Goal: Task Accomplishment & Management: Use online tool/utility

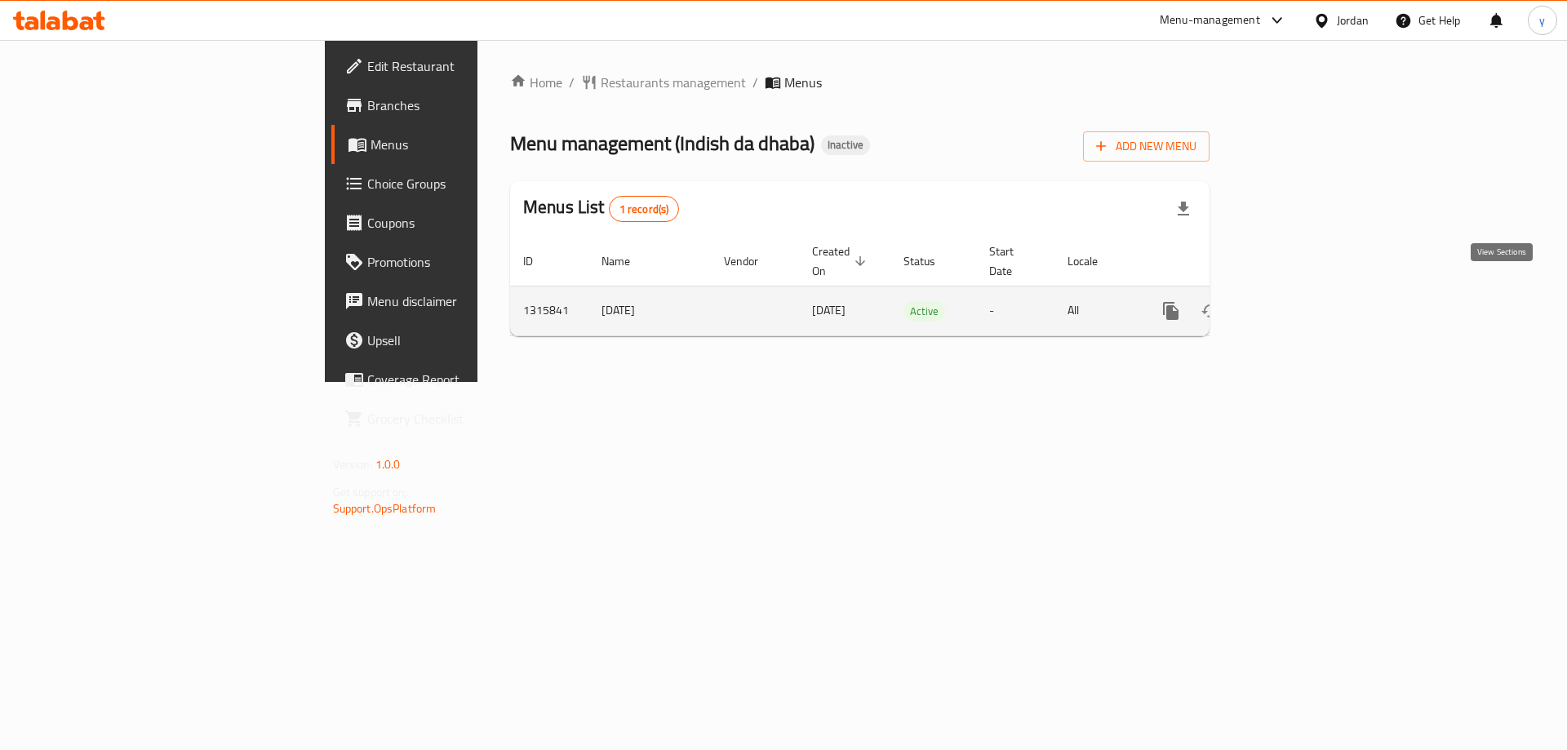
click at [1298, 301] on icon "enhanced table" at bounding box center [1289, 311] width 20 height 20
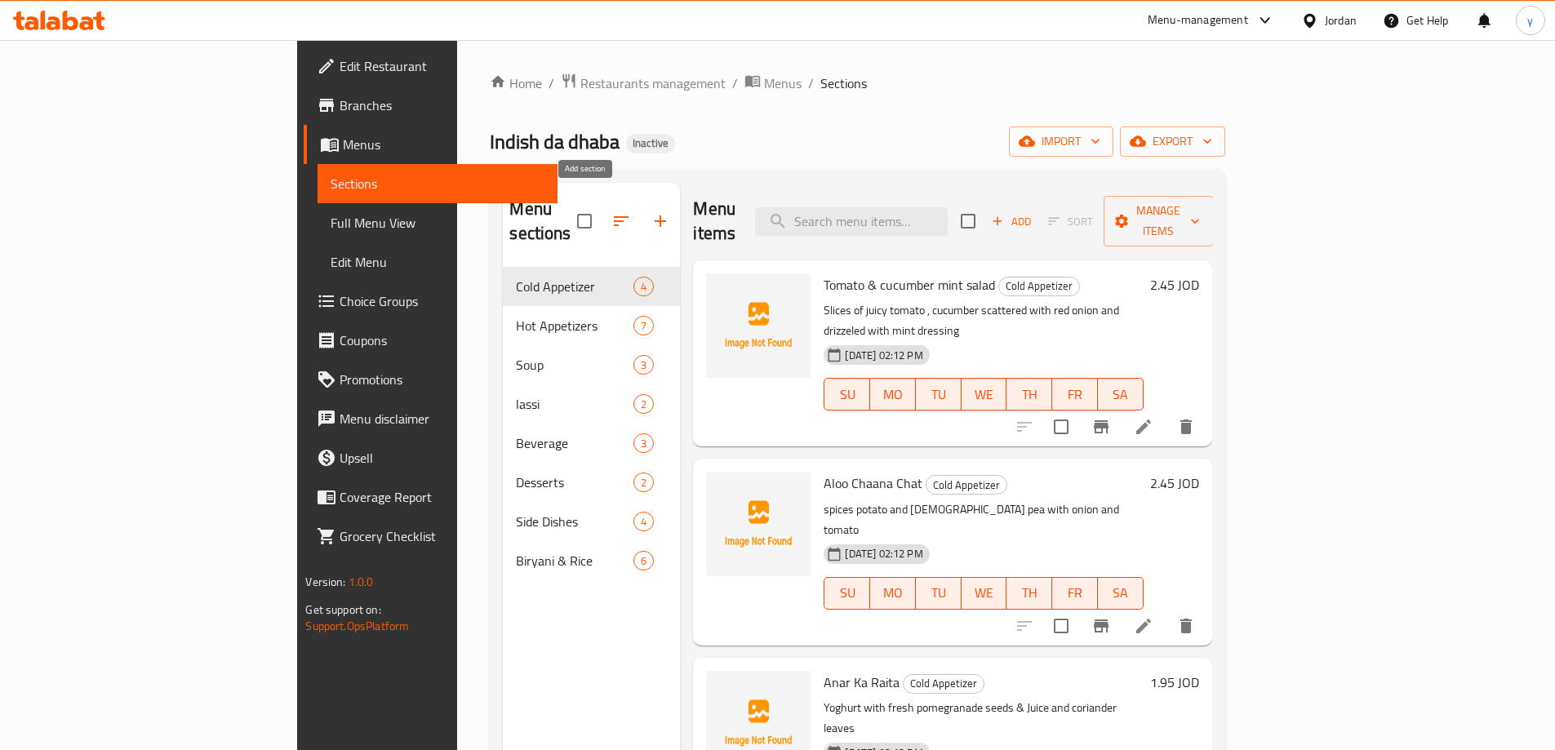
click at [650, 211] on icon "button" at bounding box center [660, 221] width 20 height 20
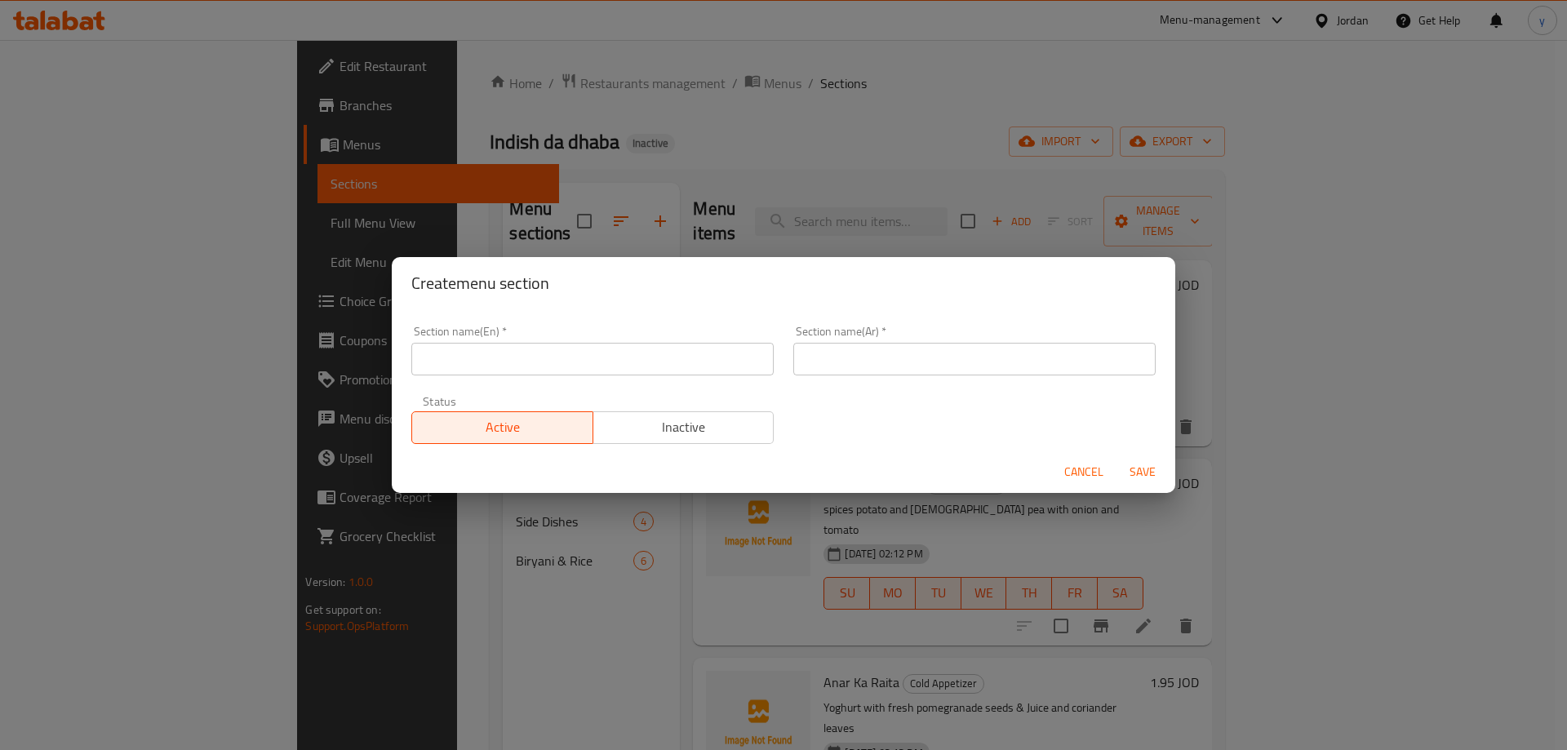
click at [623, 142] on div "Create menu section Section name(En)   * Section name(En) * Section name(Ar)   …" at bounding box center [783, 375] width 1567 height 750
click at [1077, 473] on span "Cancel" at bounding box center [1083, 472] width 39 height 20
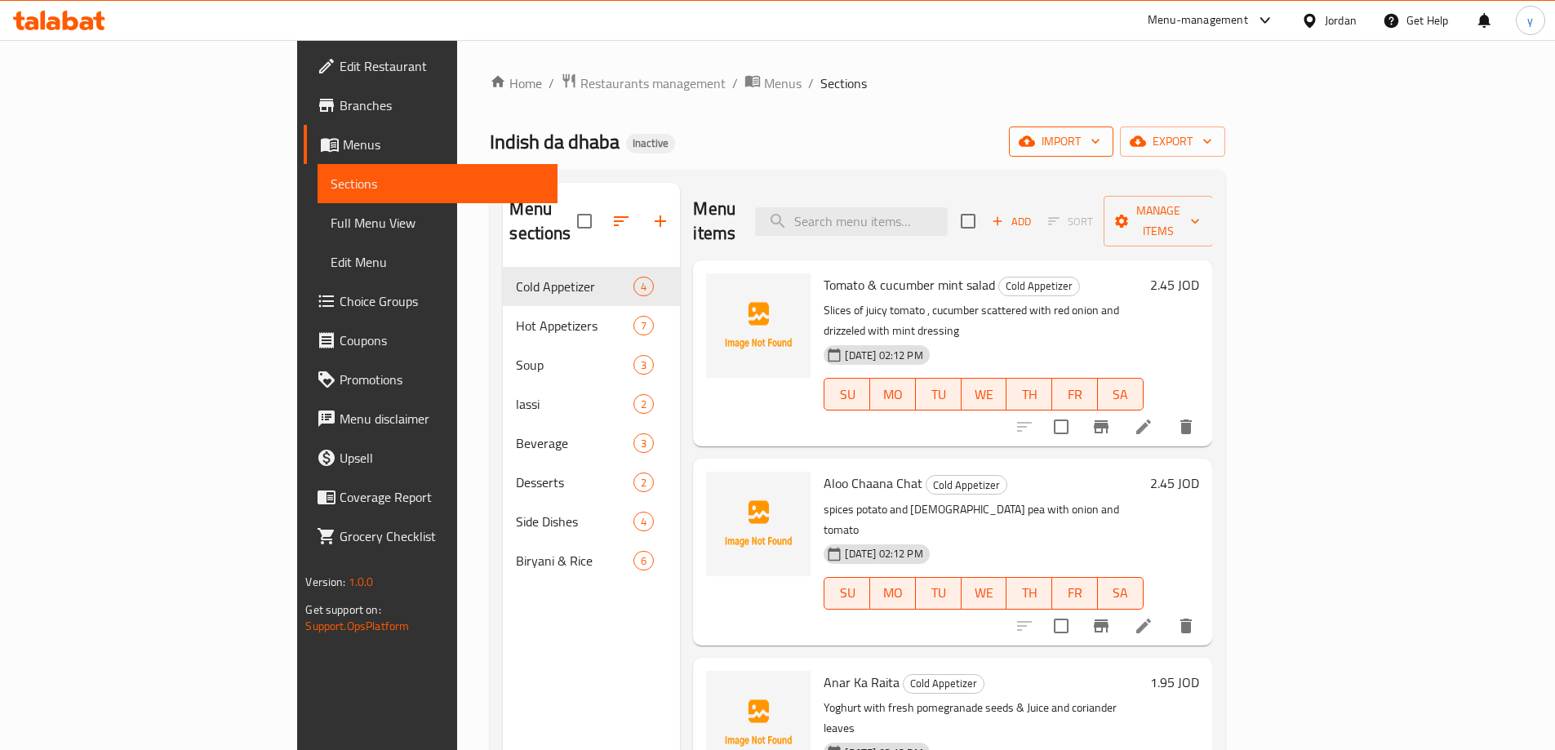
click at [1100, 135] on span "import" at bounding box center [1061, 141] width 78 height 20
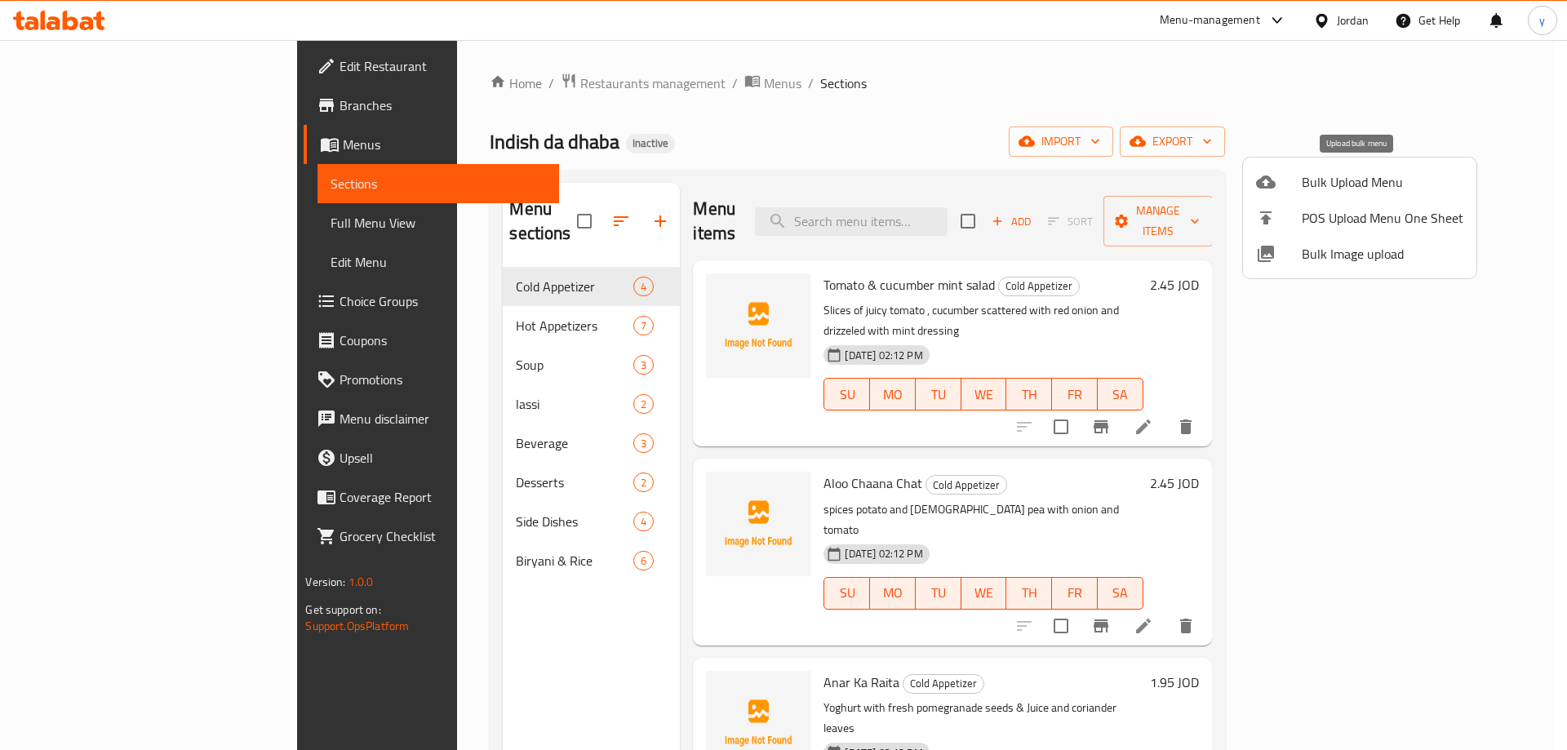
click at [1278, 191] on div at bounding box center [1279, 182] width 46 height 20
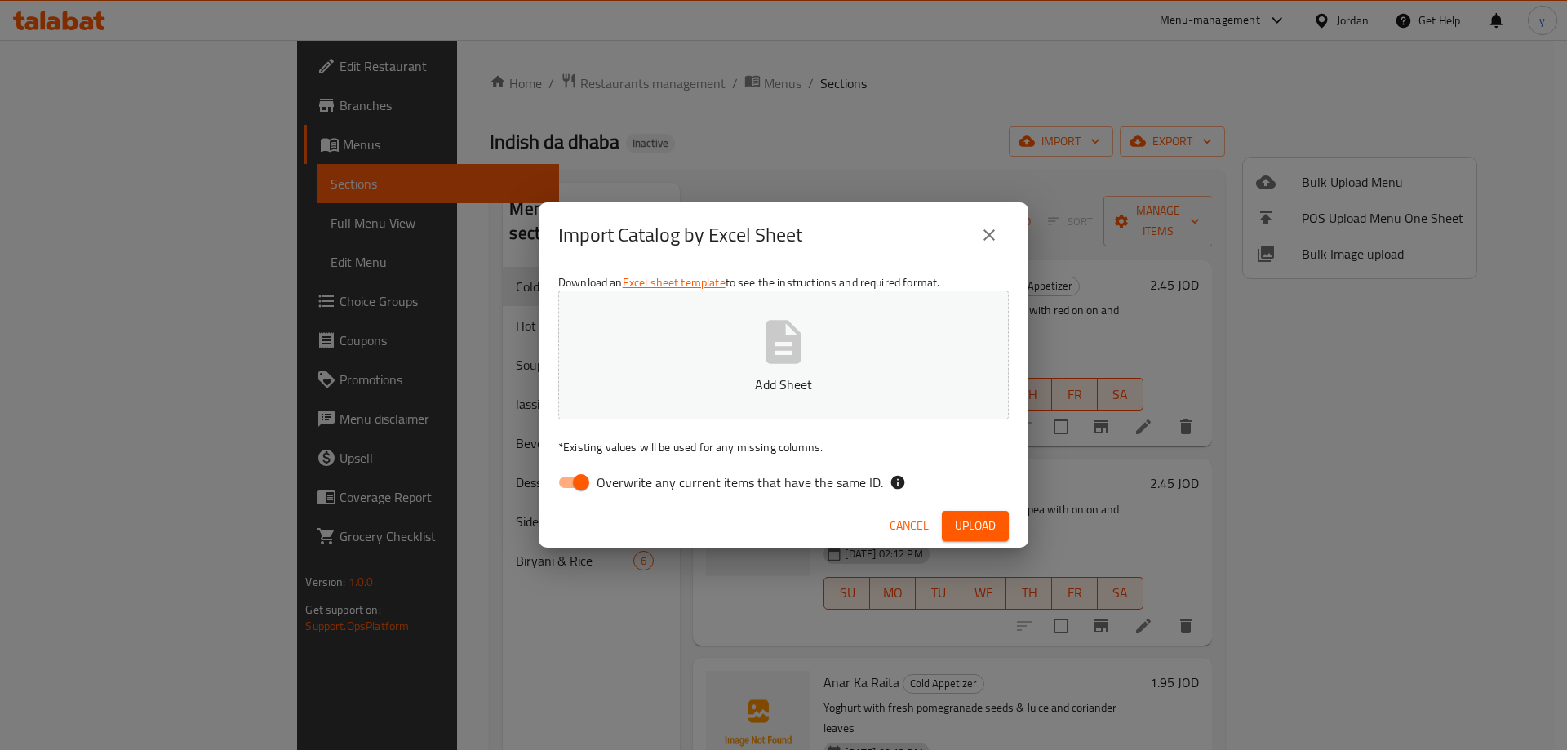
drag, startPoint x: 574, startPoint y: 485, endPoint x: 632, endPoint y: 448, distance: 68.6
click at [575, 481] on input "Overwrite any current items that have the same ID." at bounding box center [581, 482] width 93 height 31
checkbox input "false"
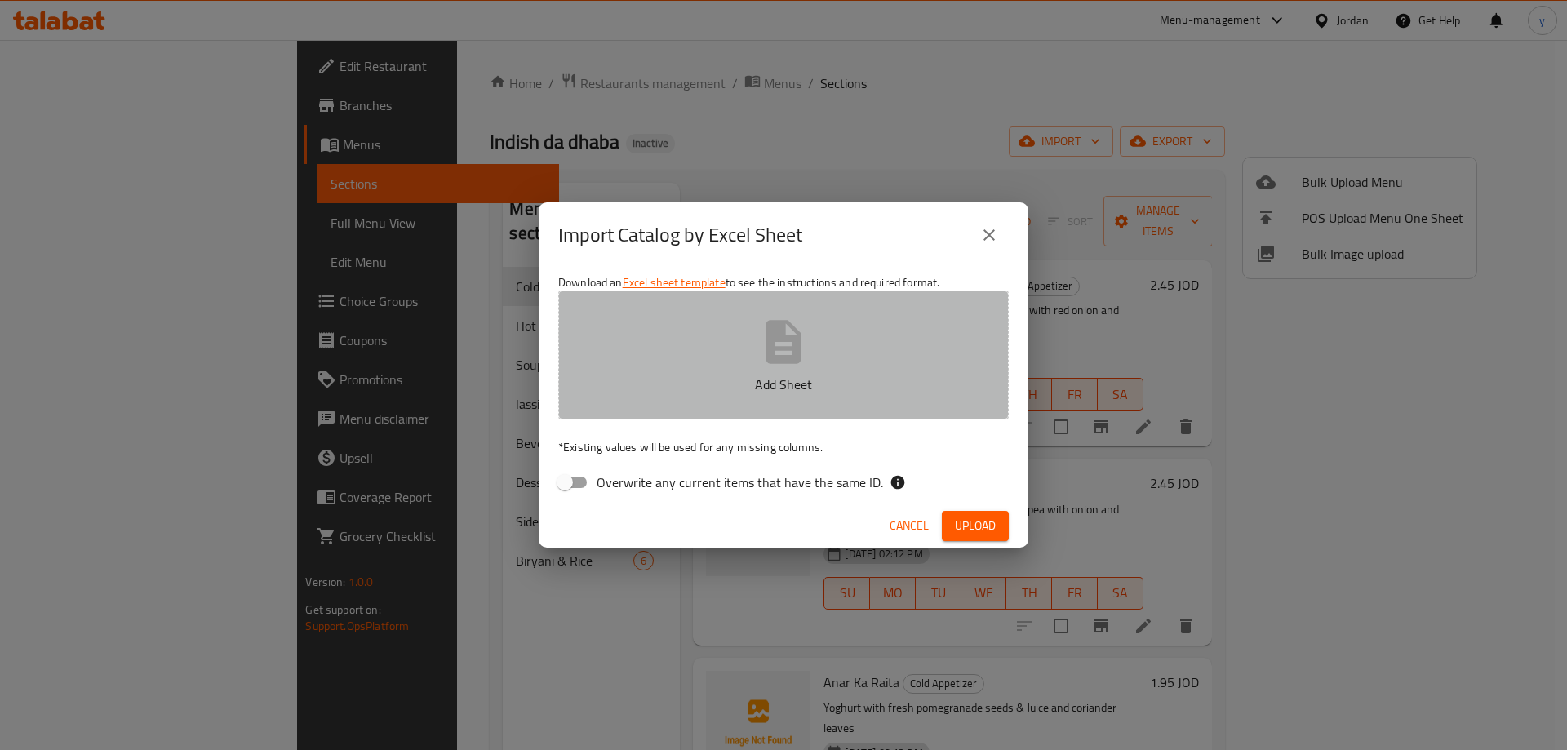
click at [694, 380] on p "Add Sheet" at bounding box center [783, 385] width 400 height 20
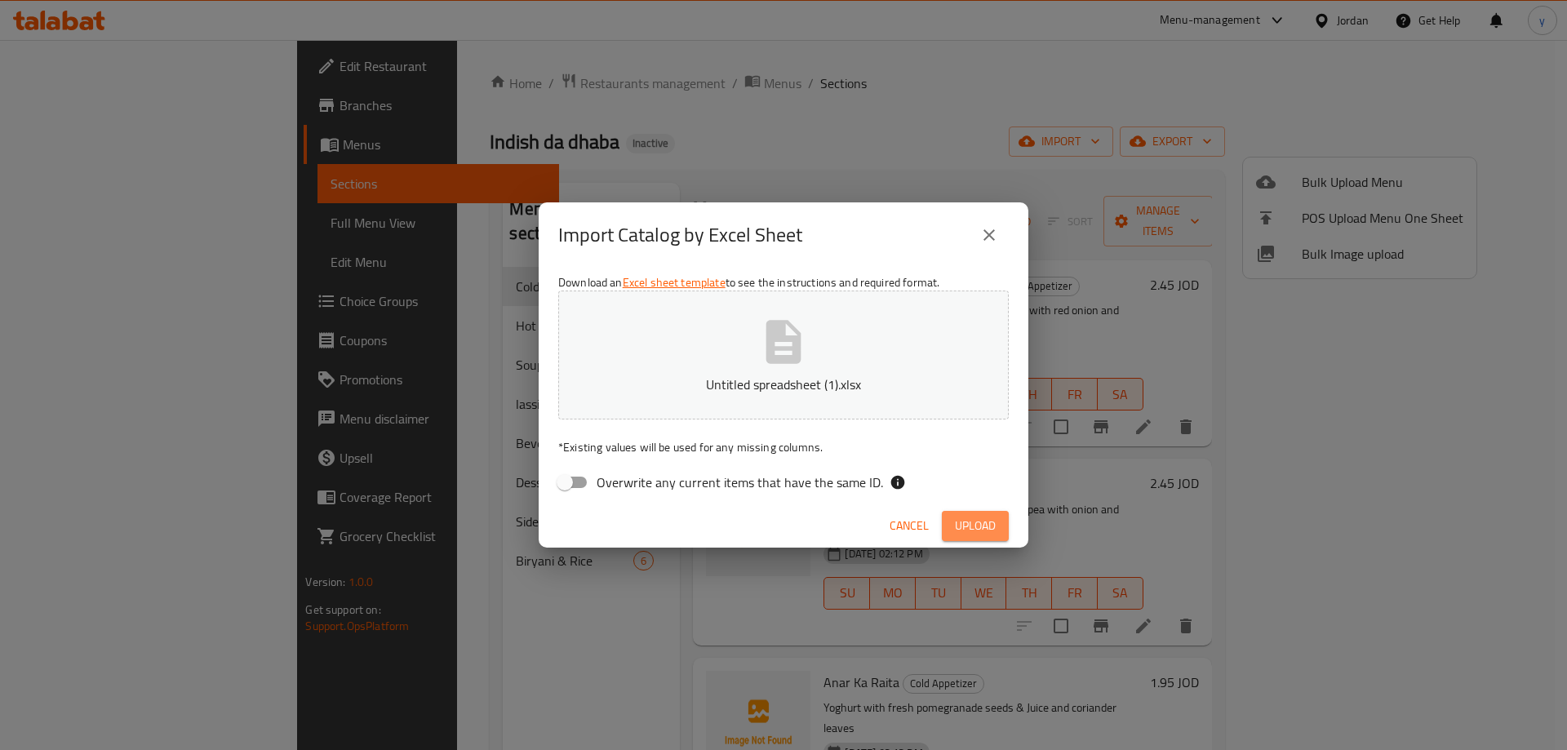
click at [978, 530] on span "Upload" at bounding box center [975, 526] width 41 height 20
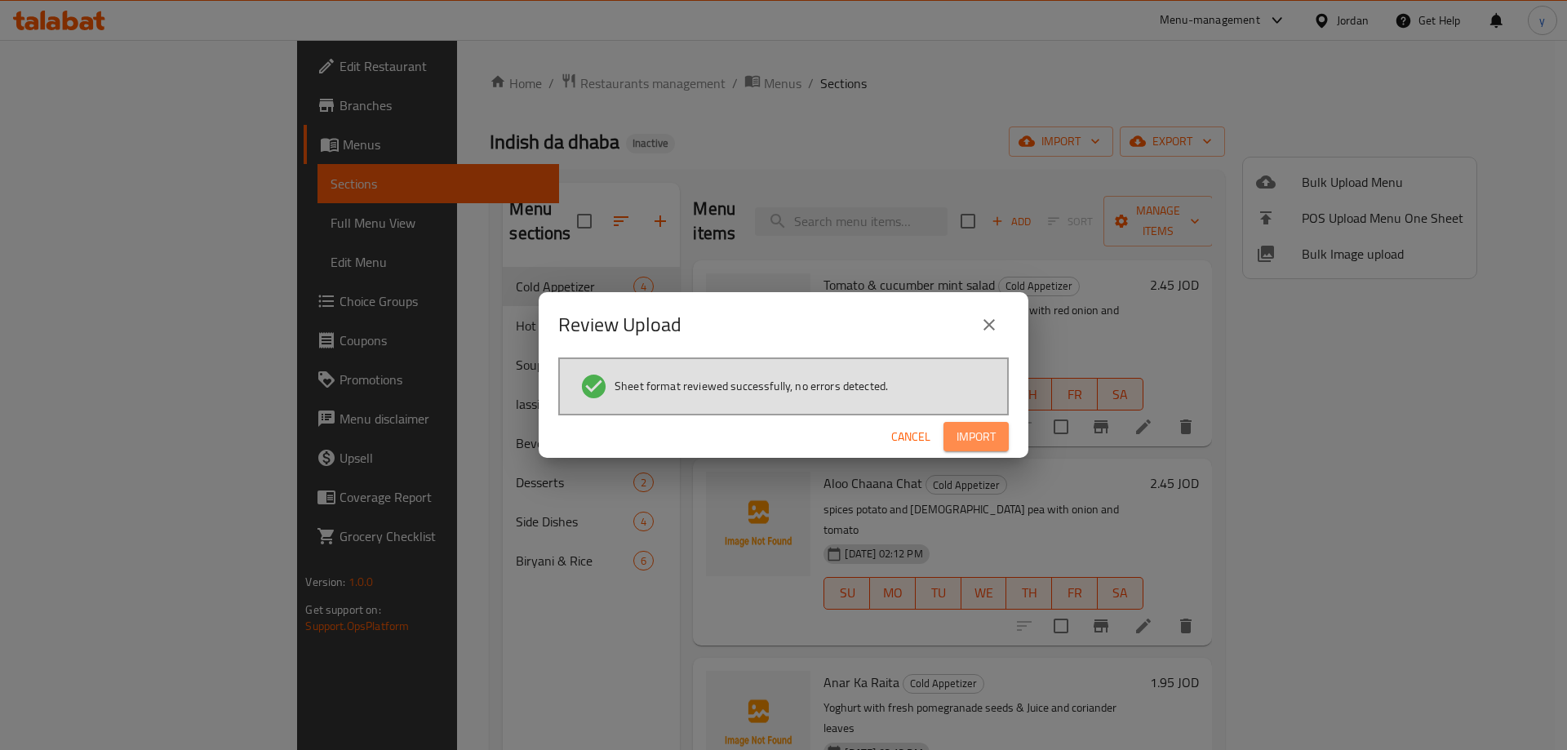
click at [964, 433] on span "Import" at bounding box center [975, 437] width 39 height 20
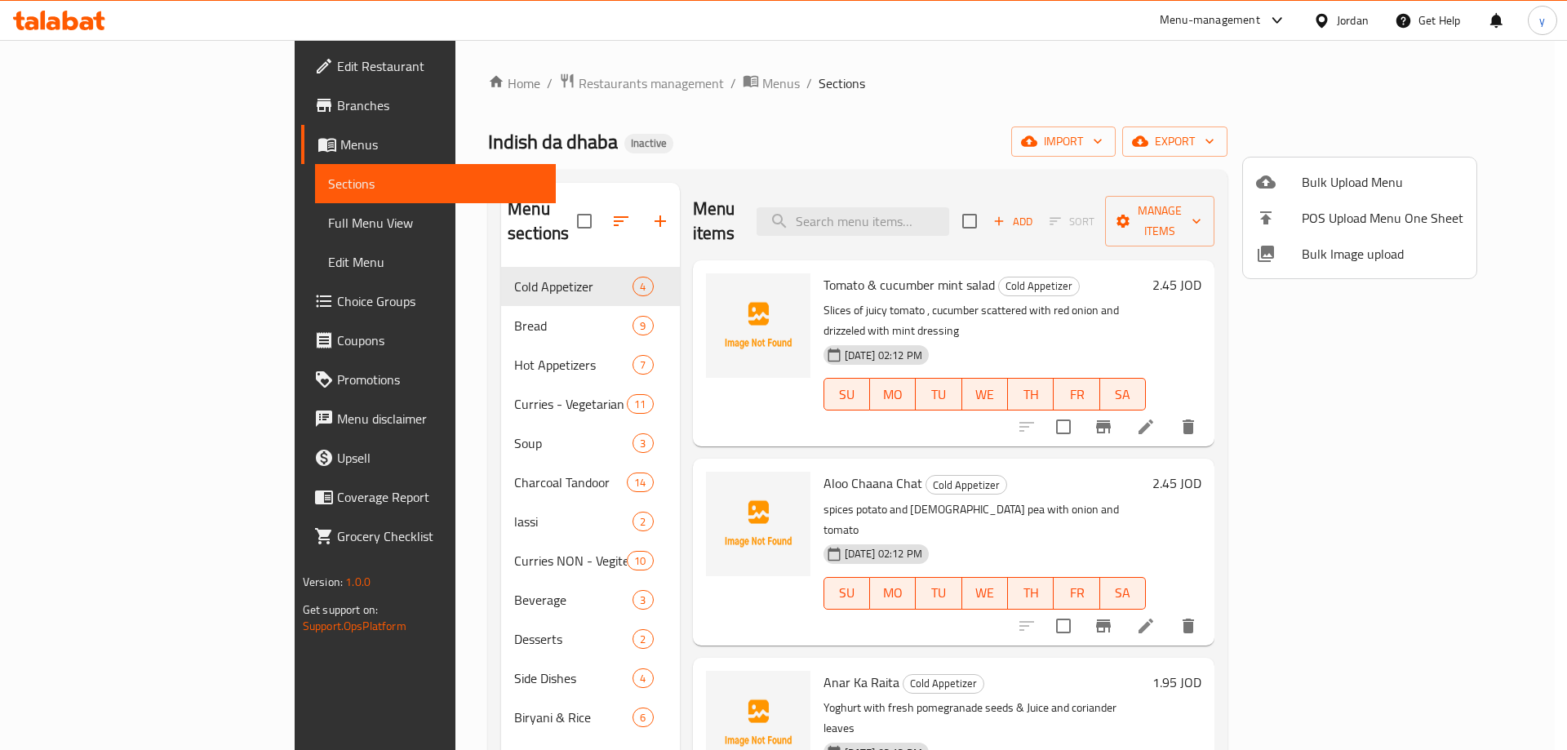
click at [79, 224] on div at bounding box center [783, 375] width 1567 height 750
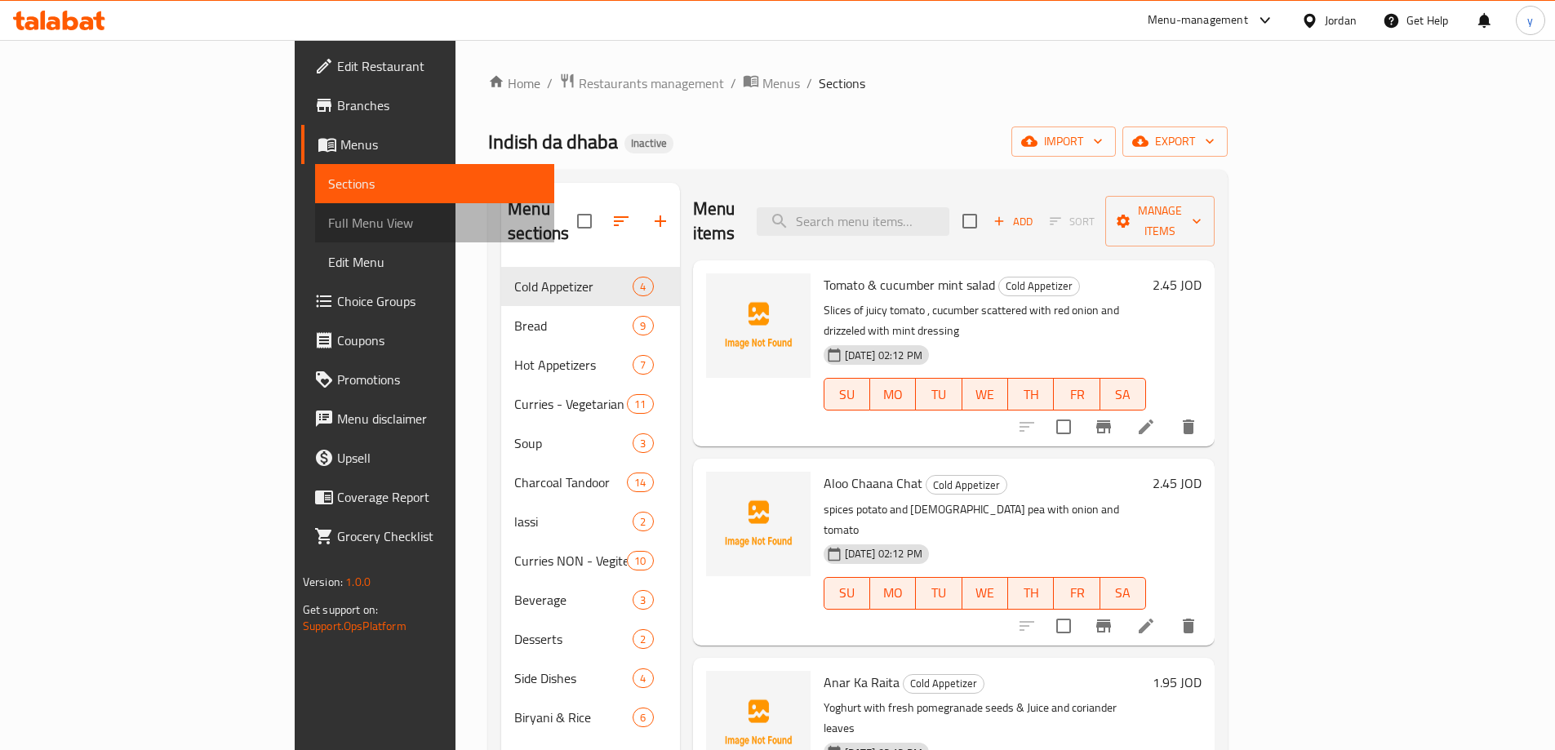
click at [328, 229] on span "Full Menu View" at bounding box center [434, 223] width 213 height 20
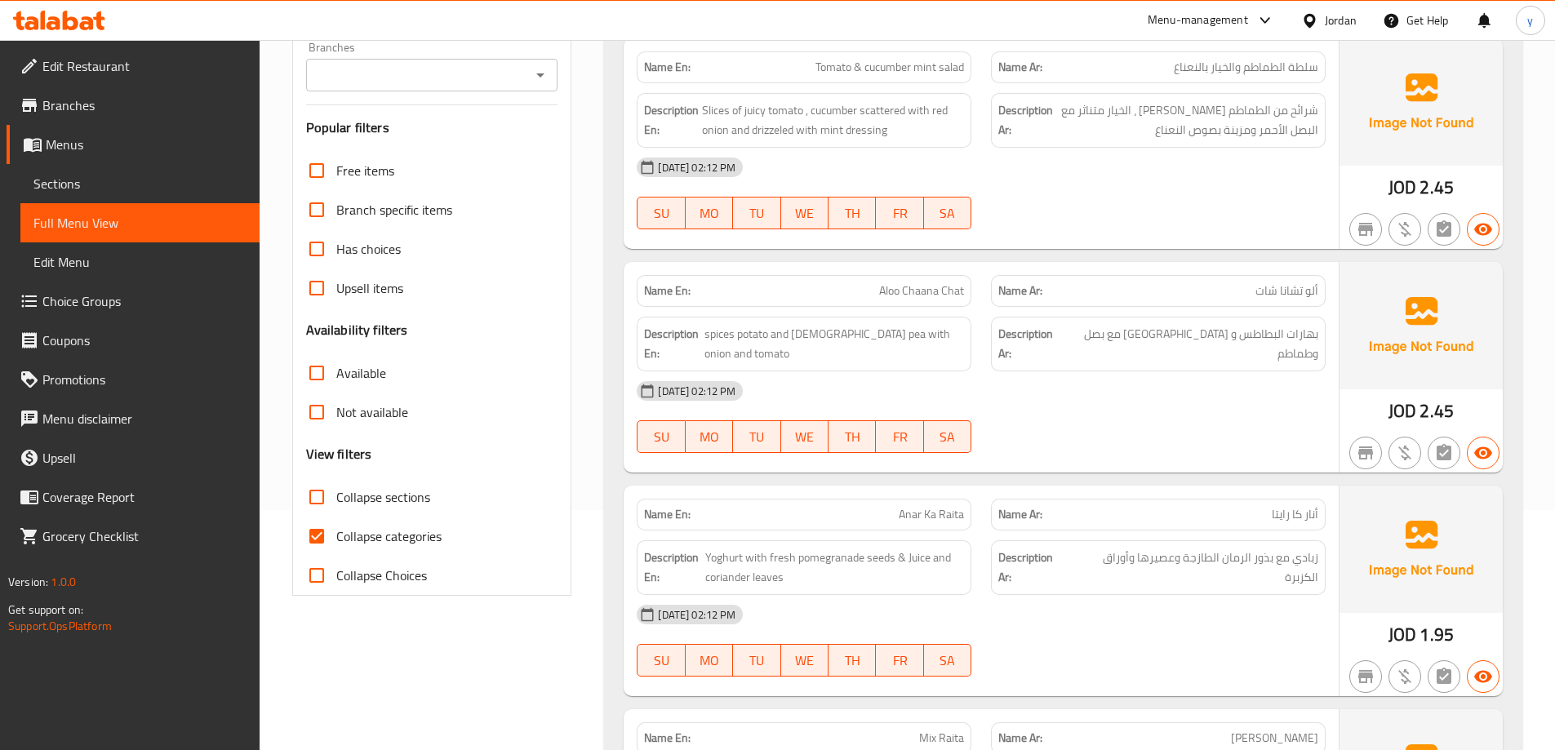
scroll to position [245, 0]
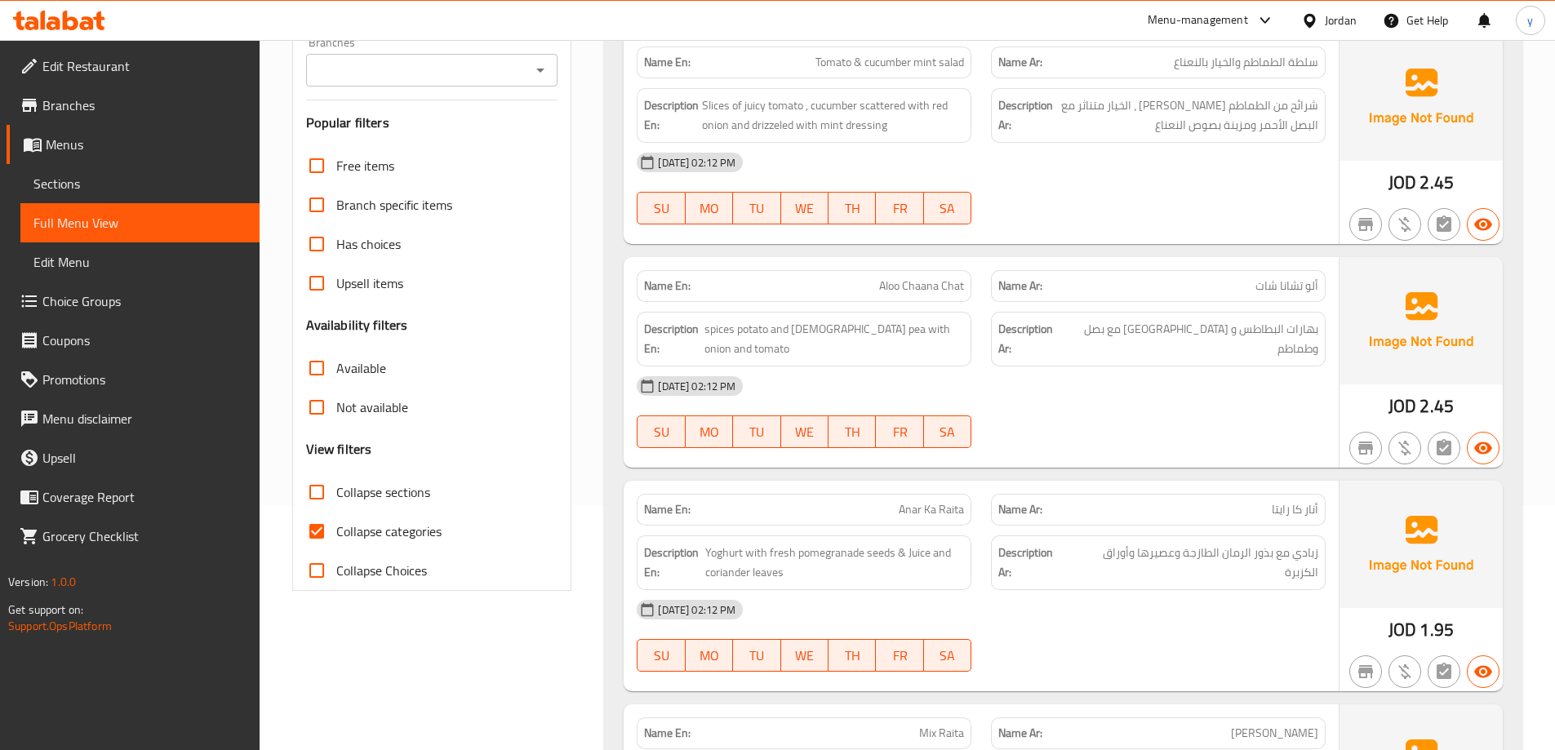
click at [309, 494] on input "Collapse sections" at bounding box center [316, 492] width 39 height 39
checkbox input "true"
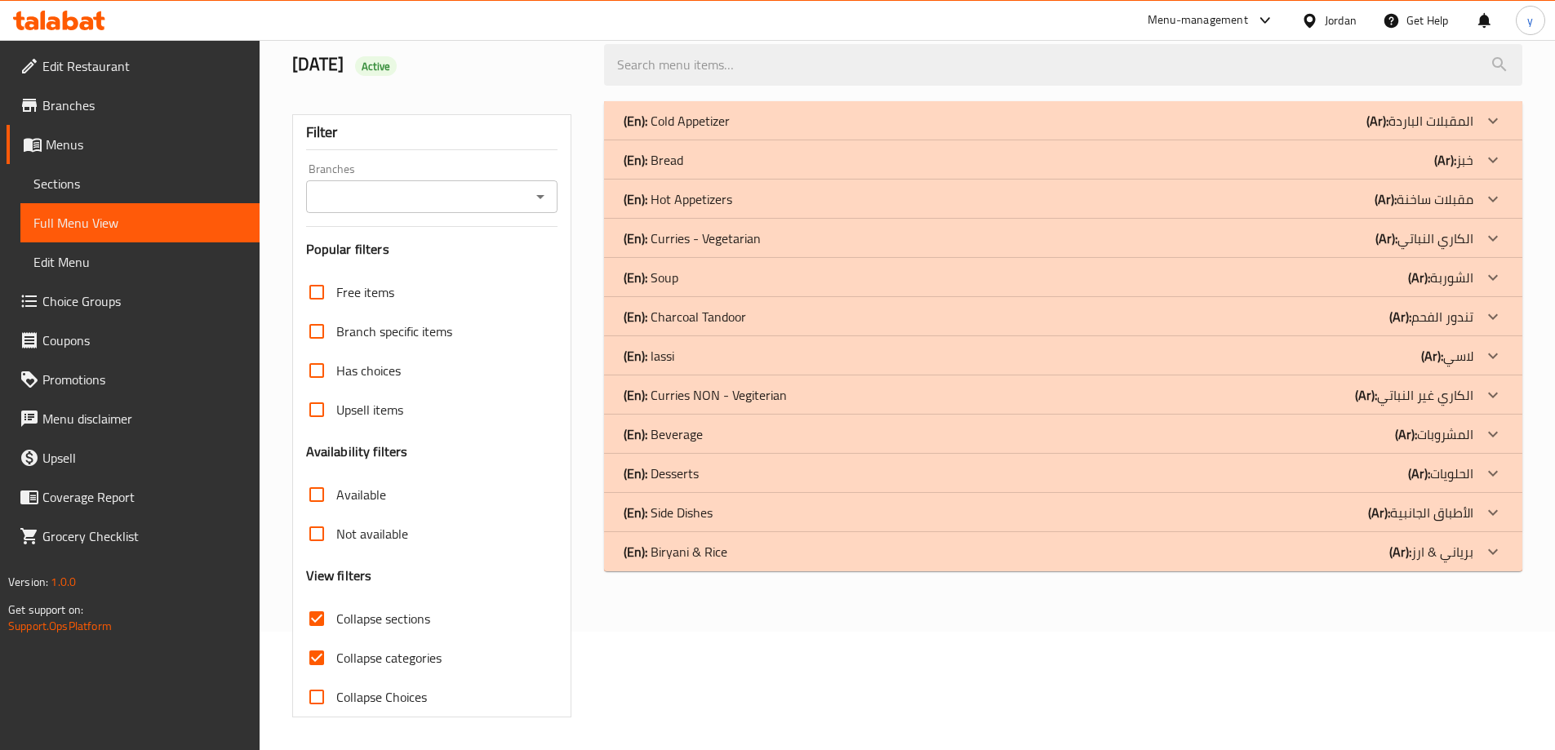
click at [308, 638] on input "Collapse categories" at bounding box center [316, 657] width 39 height 39
checkbox input "false"
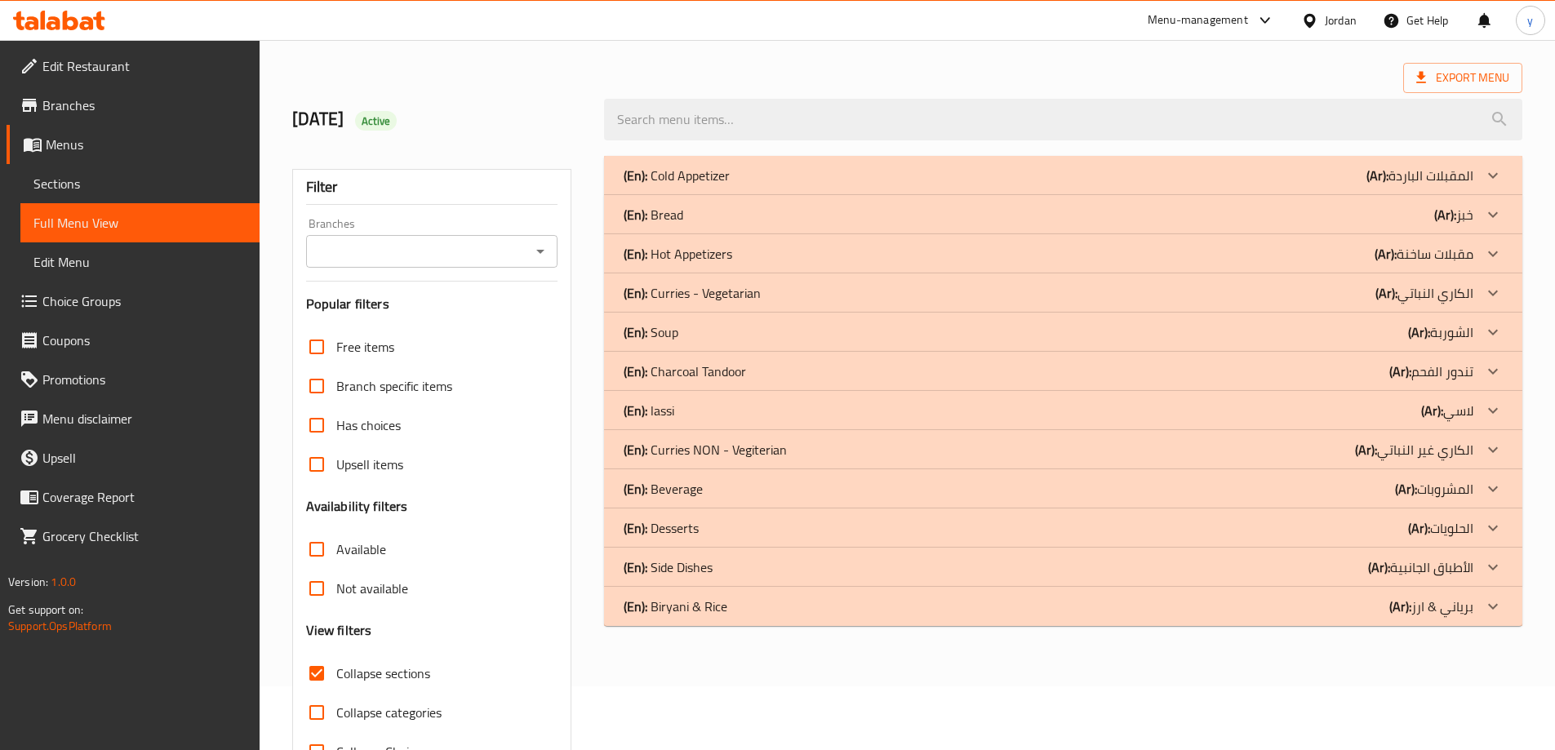
scroll to position [37, 0]
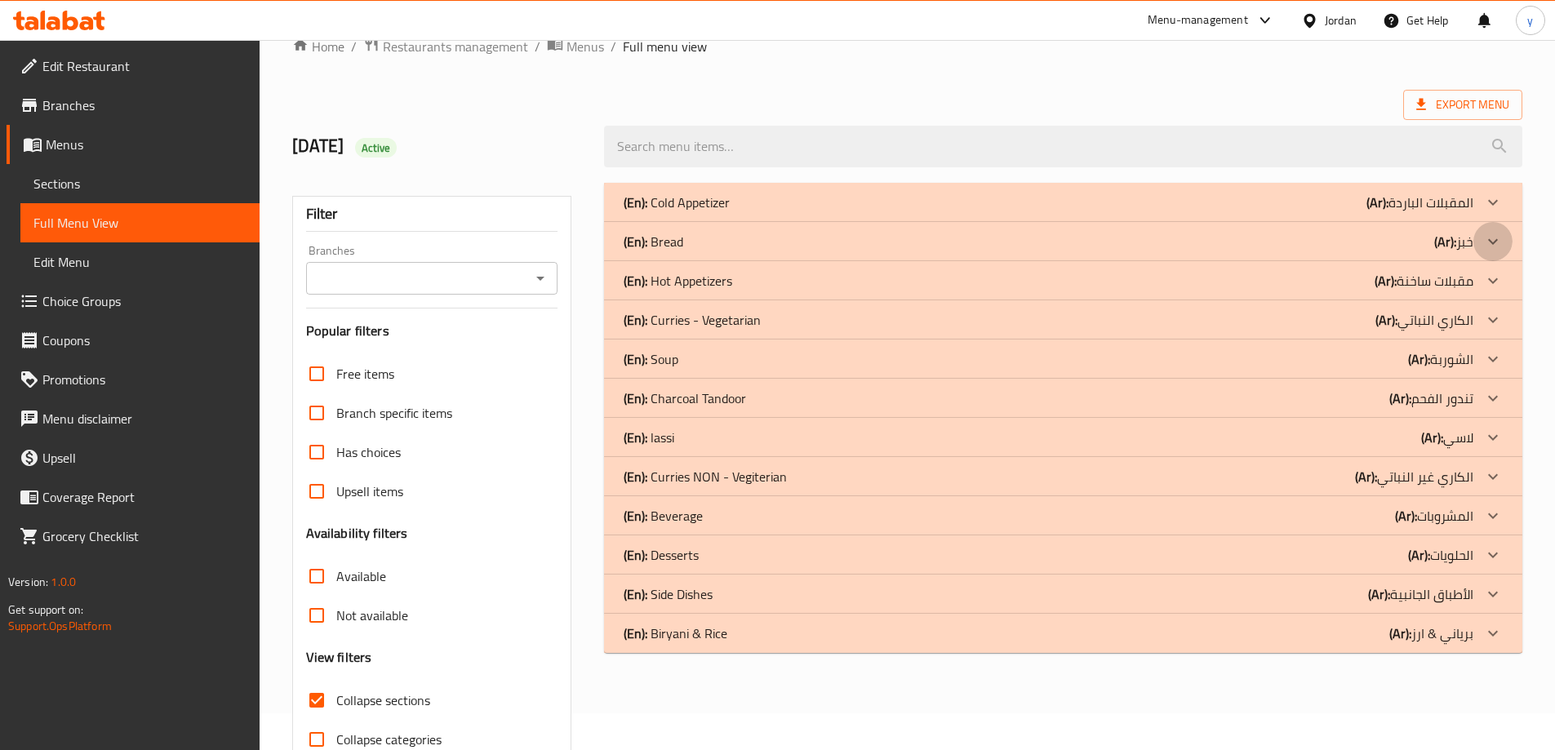
click at [1493, 237] on icon at bounding box center [1493, 242] width 20 height 20
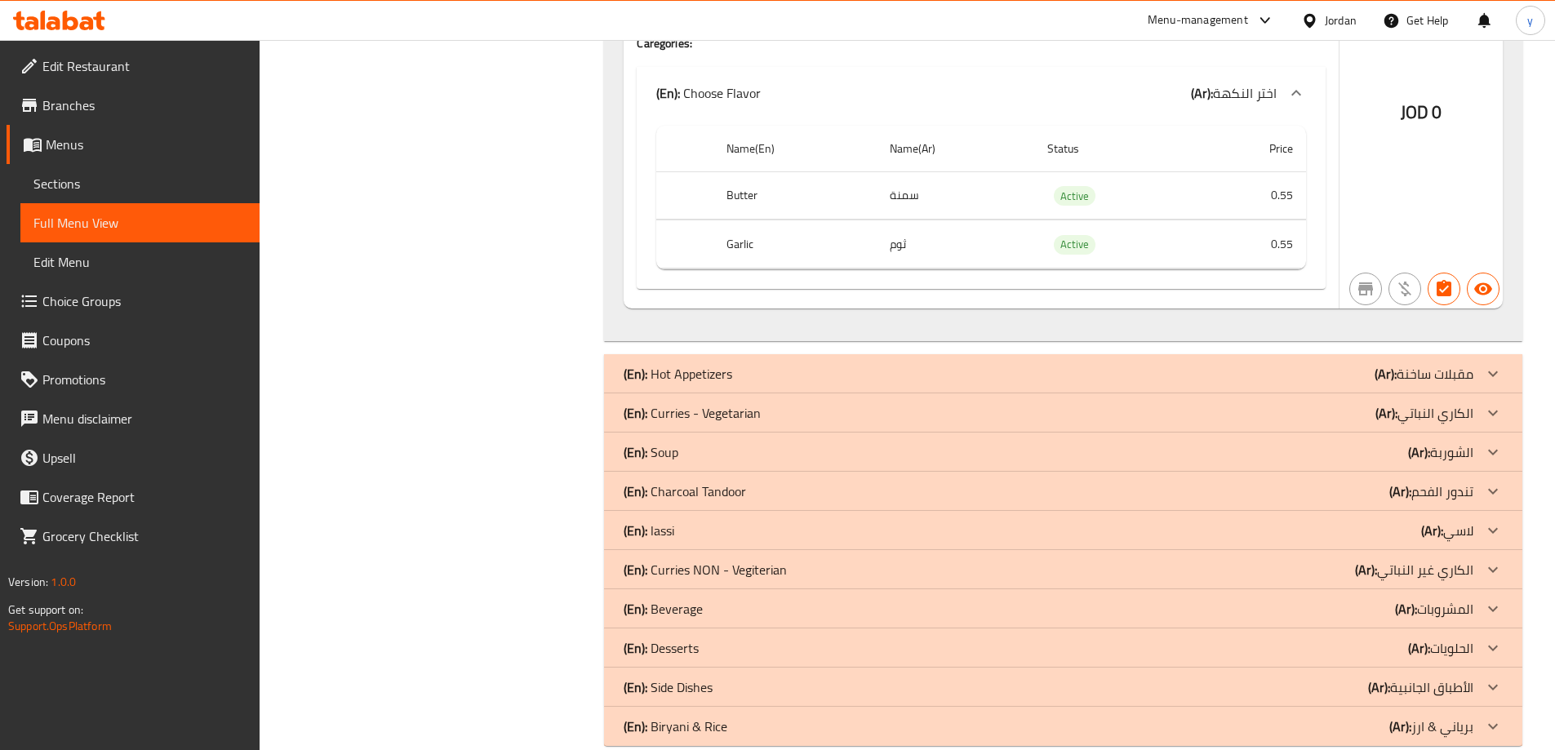
scroll to position [2222, 0]
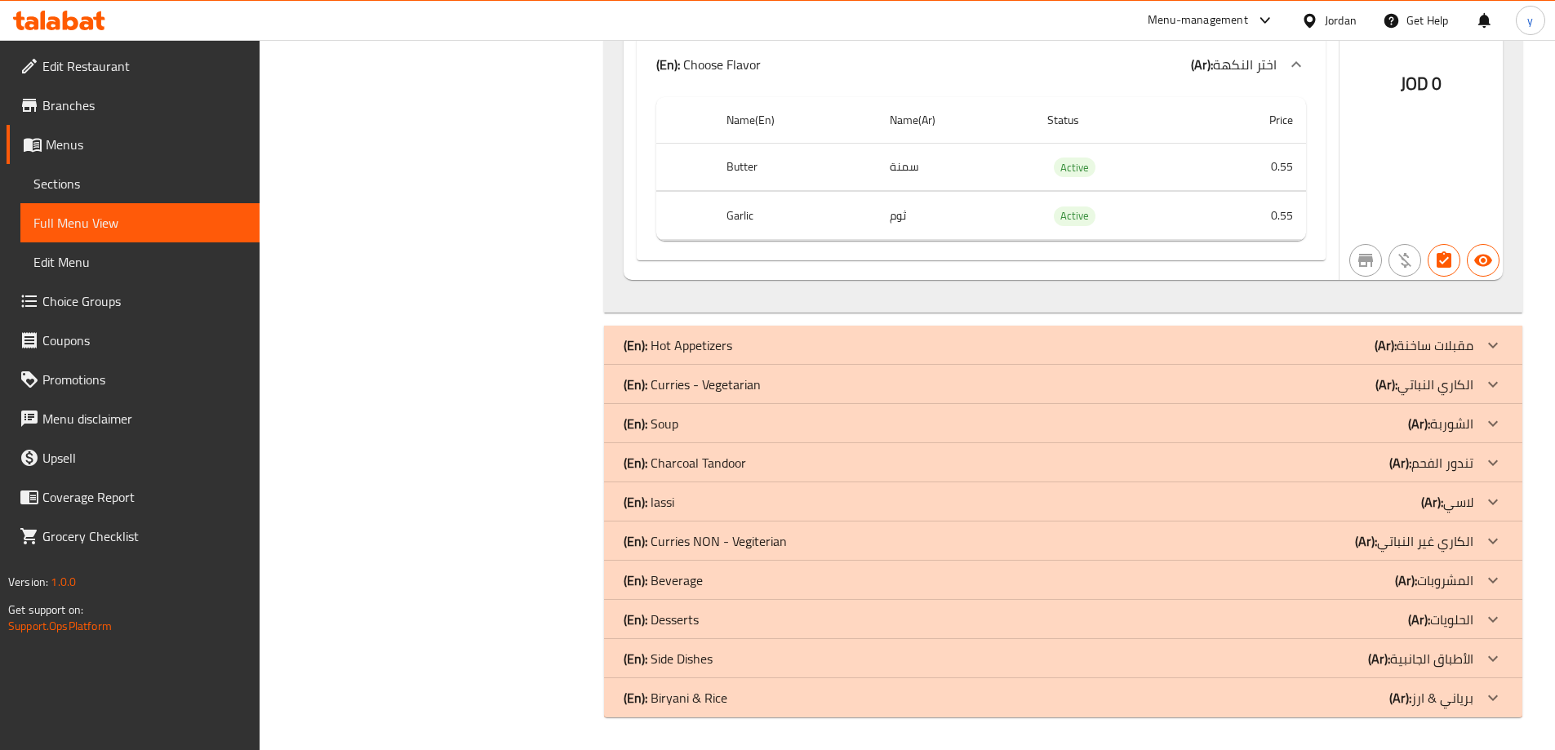
click at [1471, 388] on p "(Ar): الكاري النباتي" at bounding box center [1424, 385] width 98 height 20
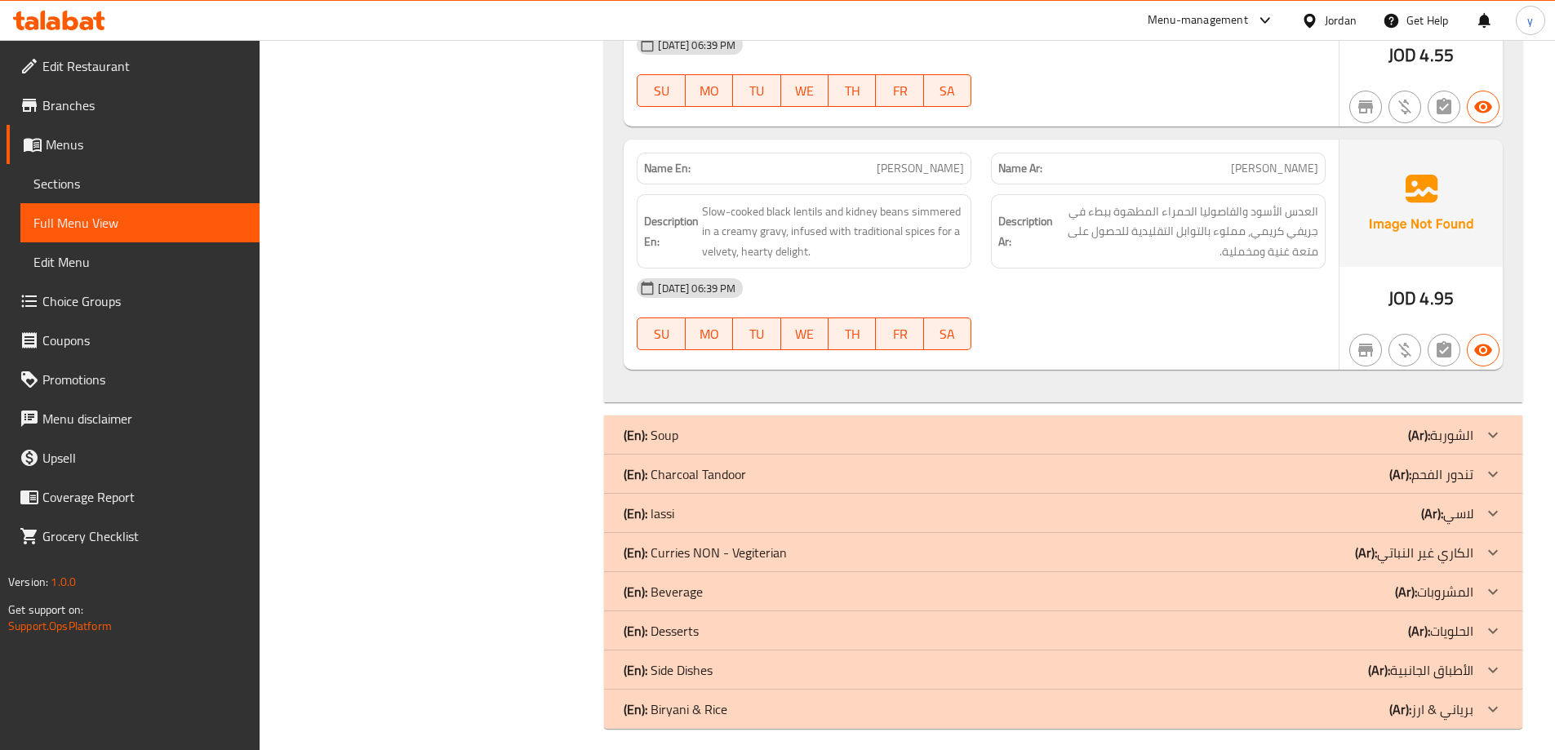
scroll to position [4788, 0]
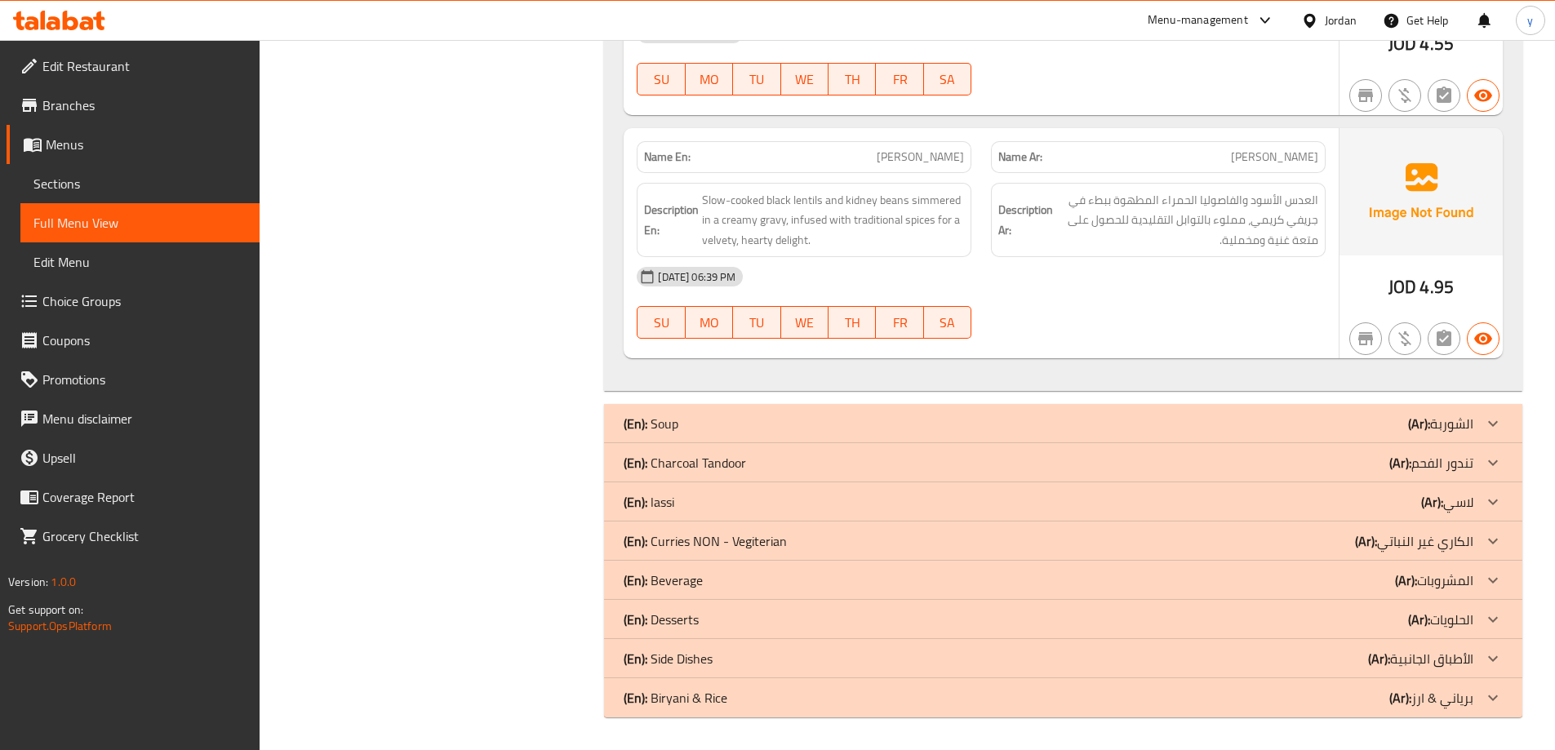
click at [1478, 455] on div at bounding box center [1492, 462] width 39 height 39
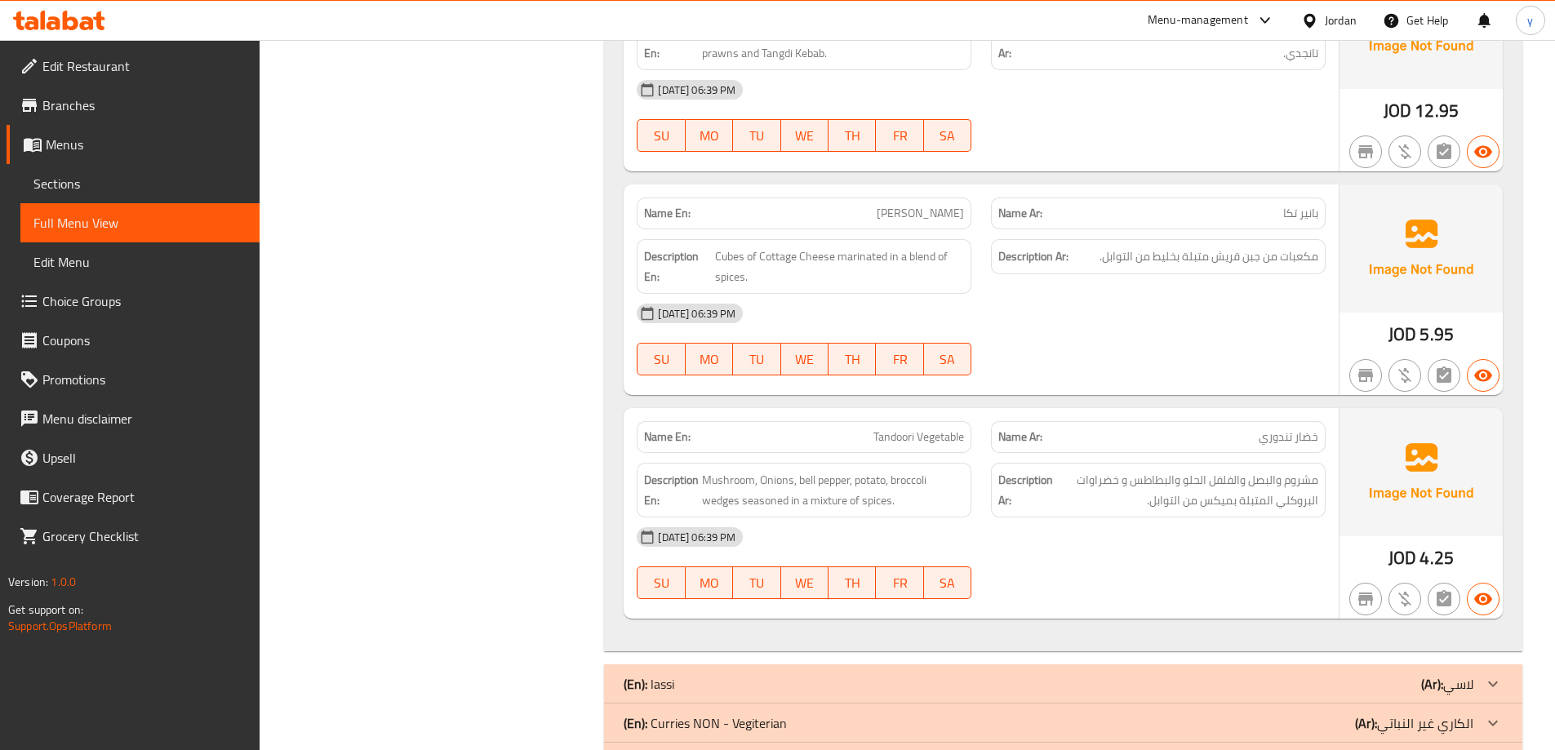
scroll to position [8104, 0]
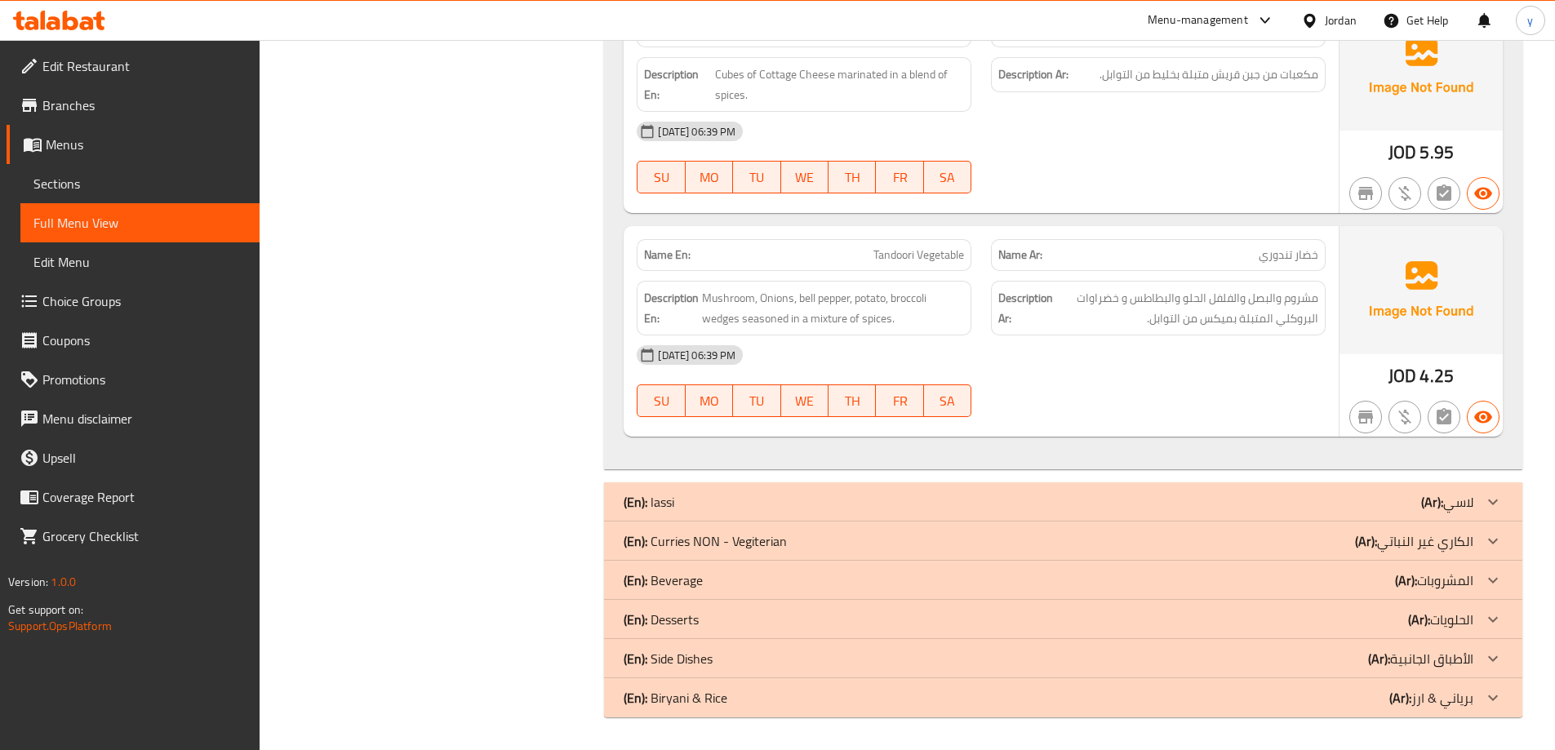
click at [1480, 542] on div at bounding box center [1492, 540] width 39 height 39
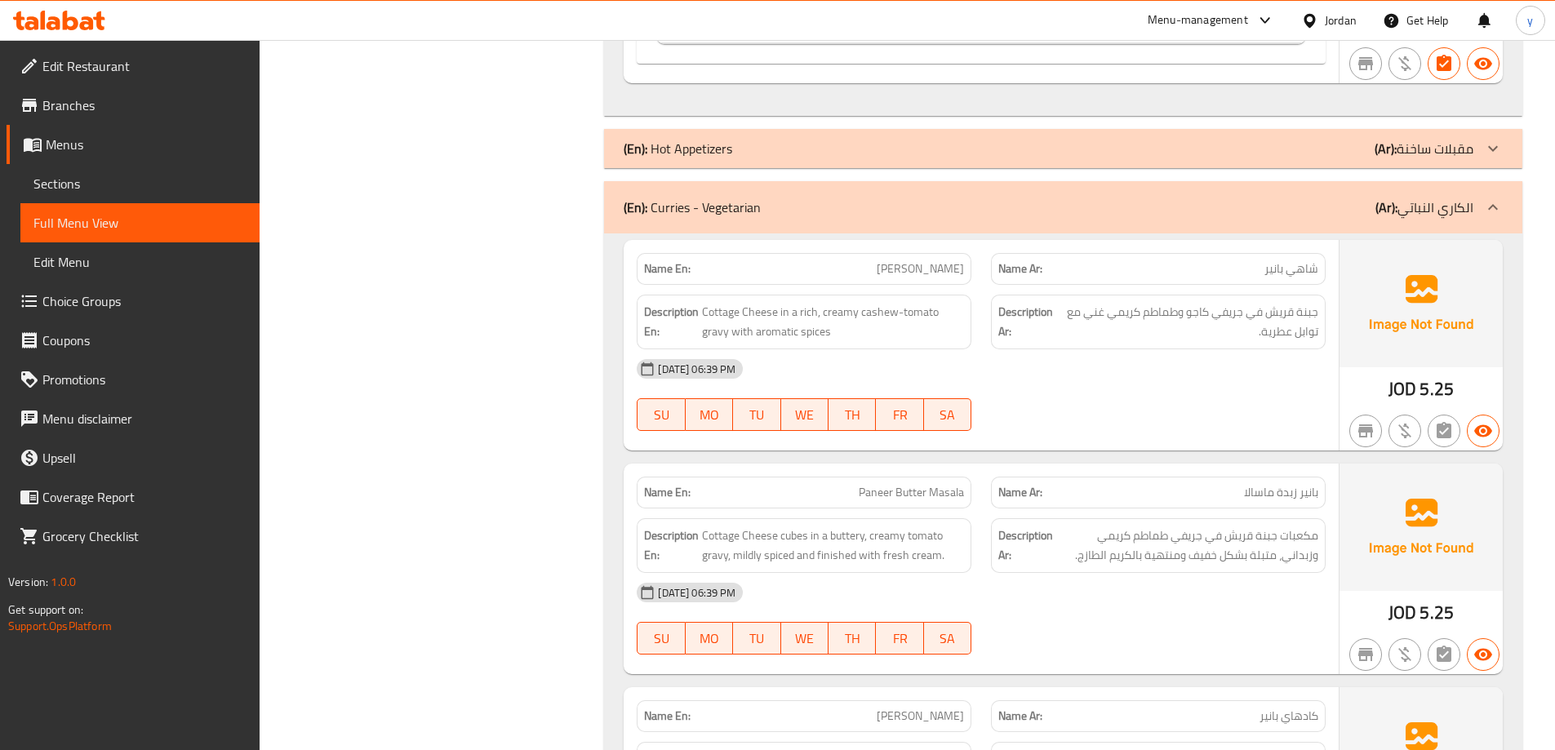
scroll to position [2448, 0]
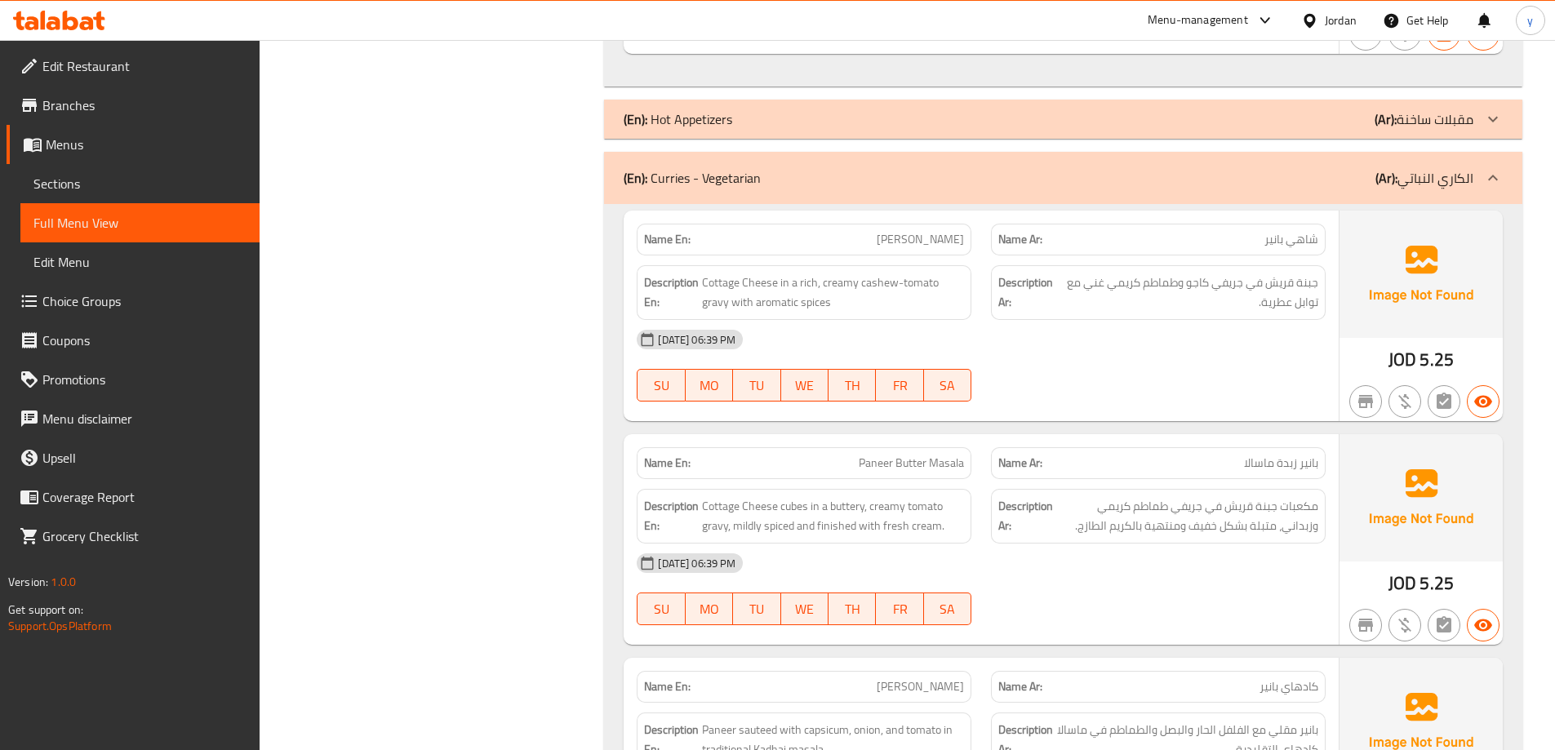
click at [1276, 375] on div "[DATE] 06:39 PM SU MO TU WE TH FR SA" at bounding box center [981, 365] width 708 height 91
click at [1250, 575] on div "[DATE] 06:39 PM" at bounding box center [981, 563] width 708 height 39
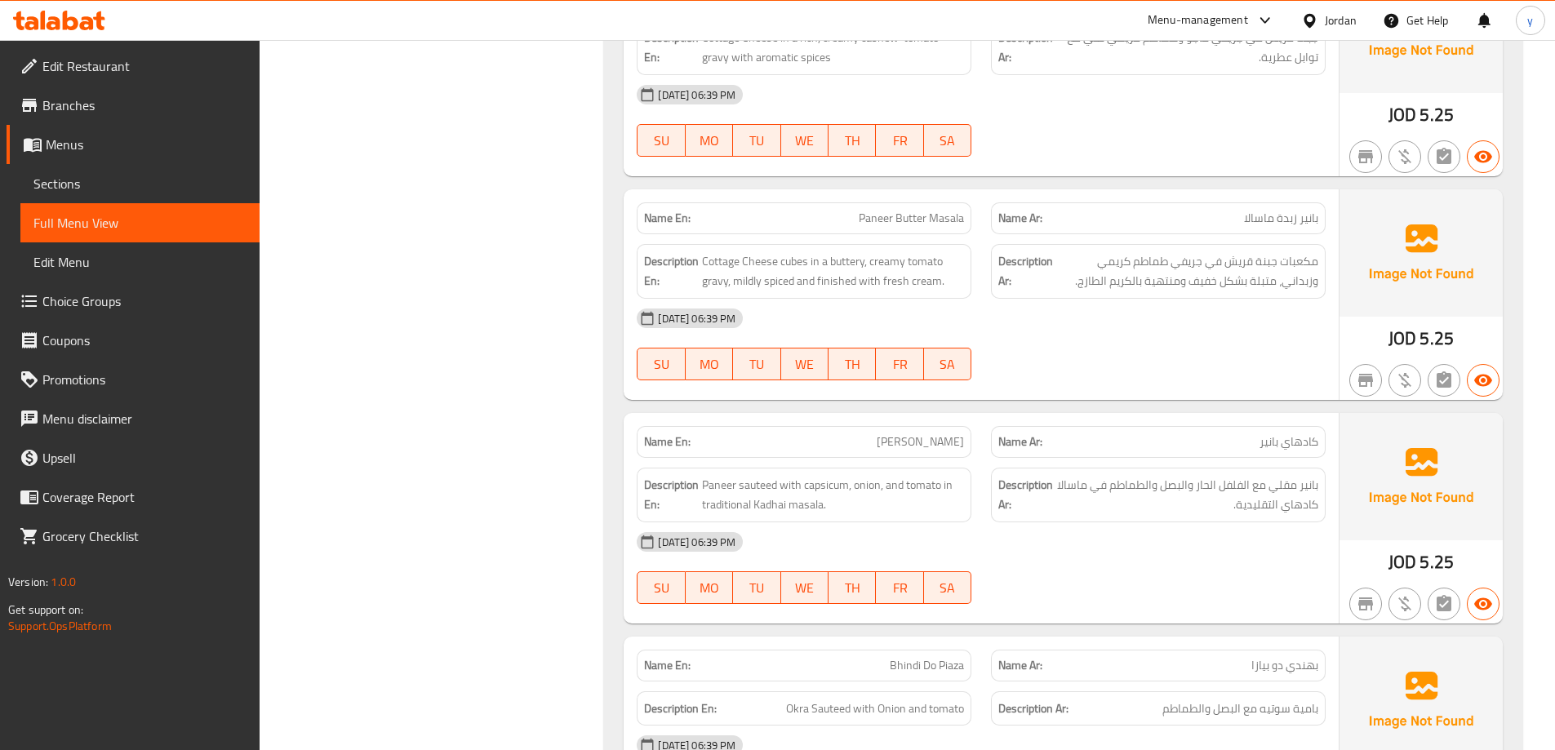
click at [1240, 531] on div "[DATE] 06:39 PM" at bounding box center [981, 541] width 708 height 39
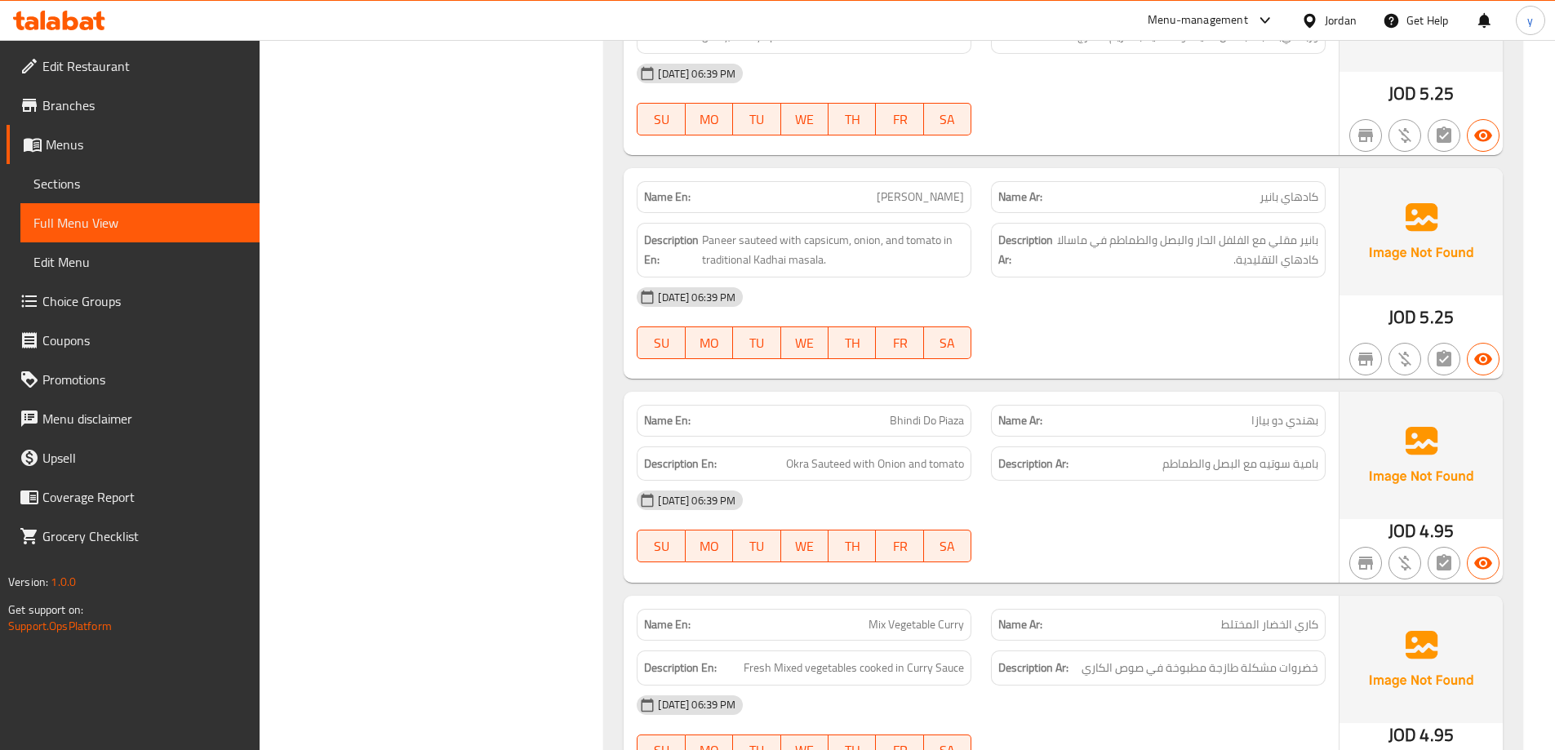
click at [1253, 514] on div "[DATE] 06:39 PM" at bounding box center [981, 500] width 708 height 39
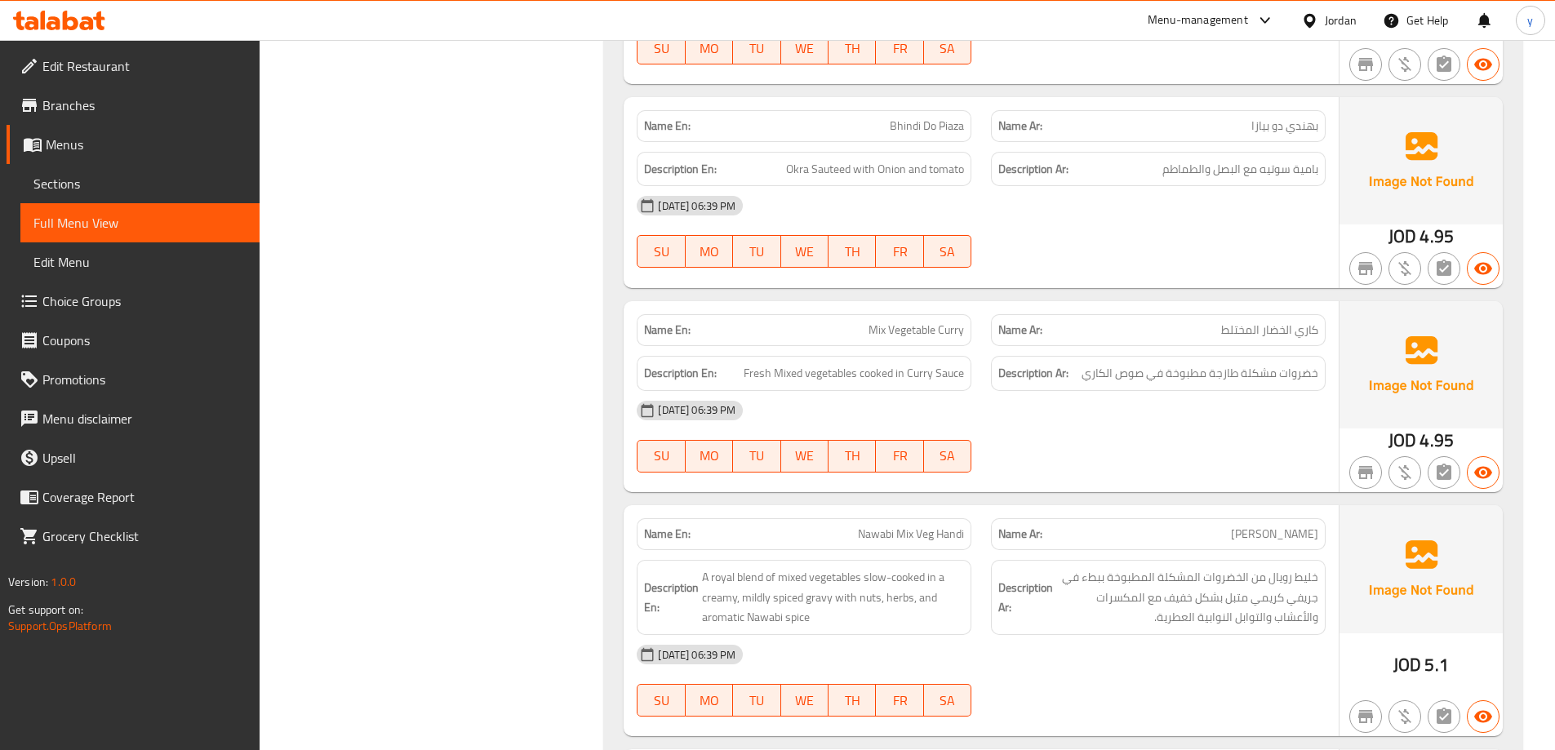
scroll to position [3264, 0]
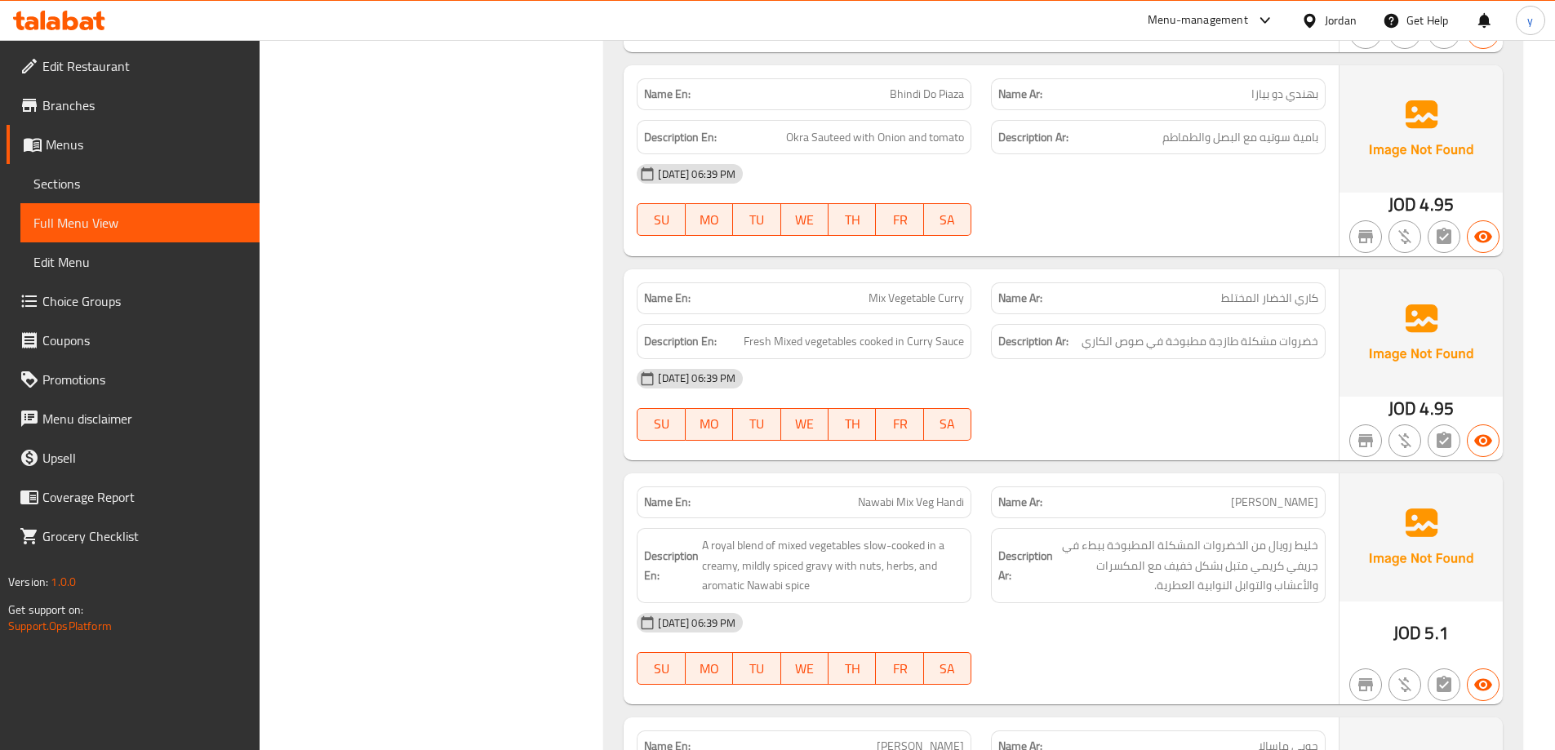
click at [1253, 445] on div at bounding box center [1158, 441] width 354 height 20
click at [1251, 616] on div "[DATE] 06:39 PM" at bounding box center [981, 622] width 708 height 39
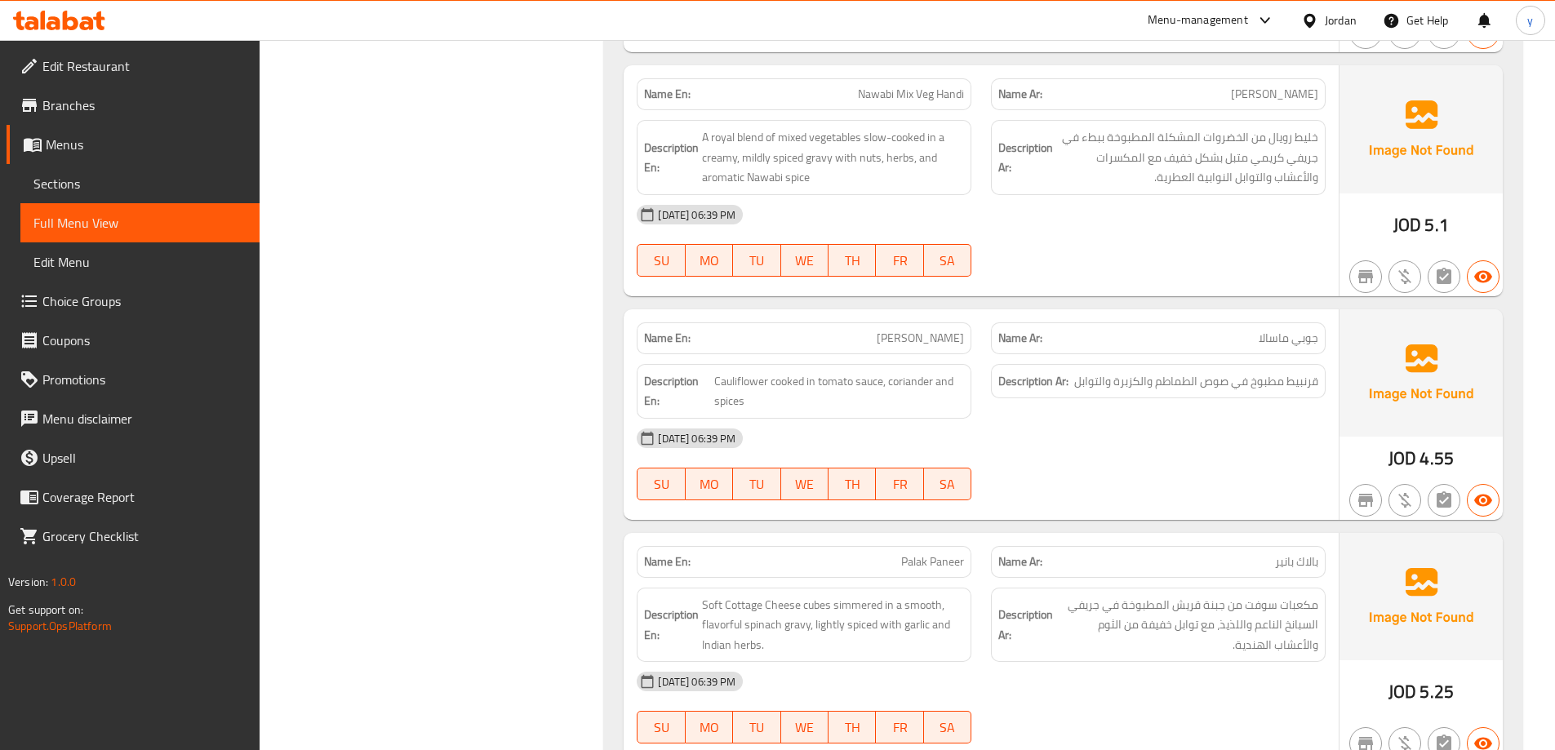
click at [1256, 468] on div "[DATE] 06:39 PM SU MO TU WE TH FR SA" at bounding box center [981, 464] width 708 height 91
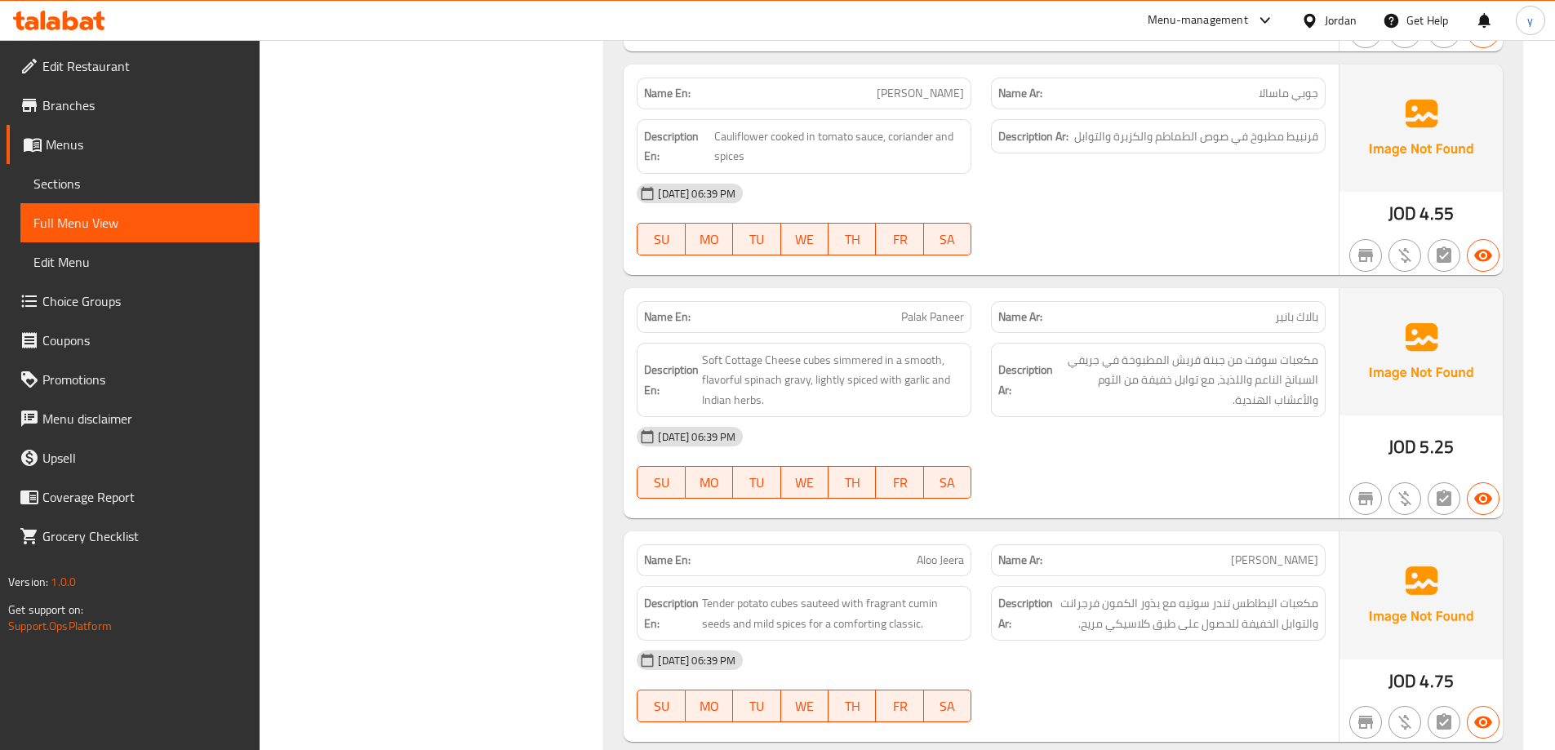
click at [1270, 445] on div "[DATE] 06:39 PM" at bounding box center [981, 436] width 708 height 39
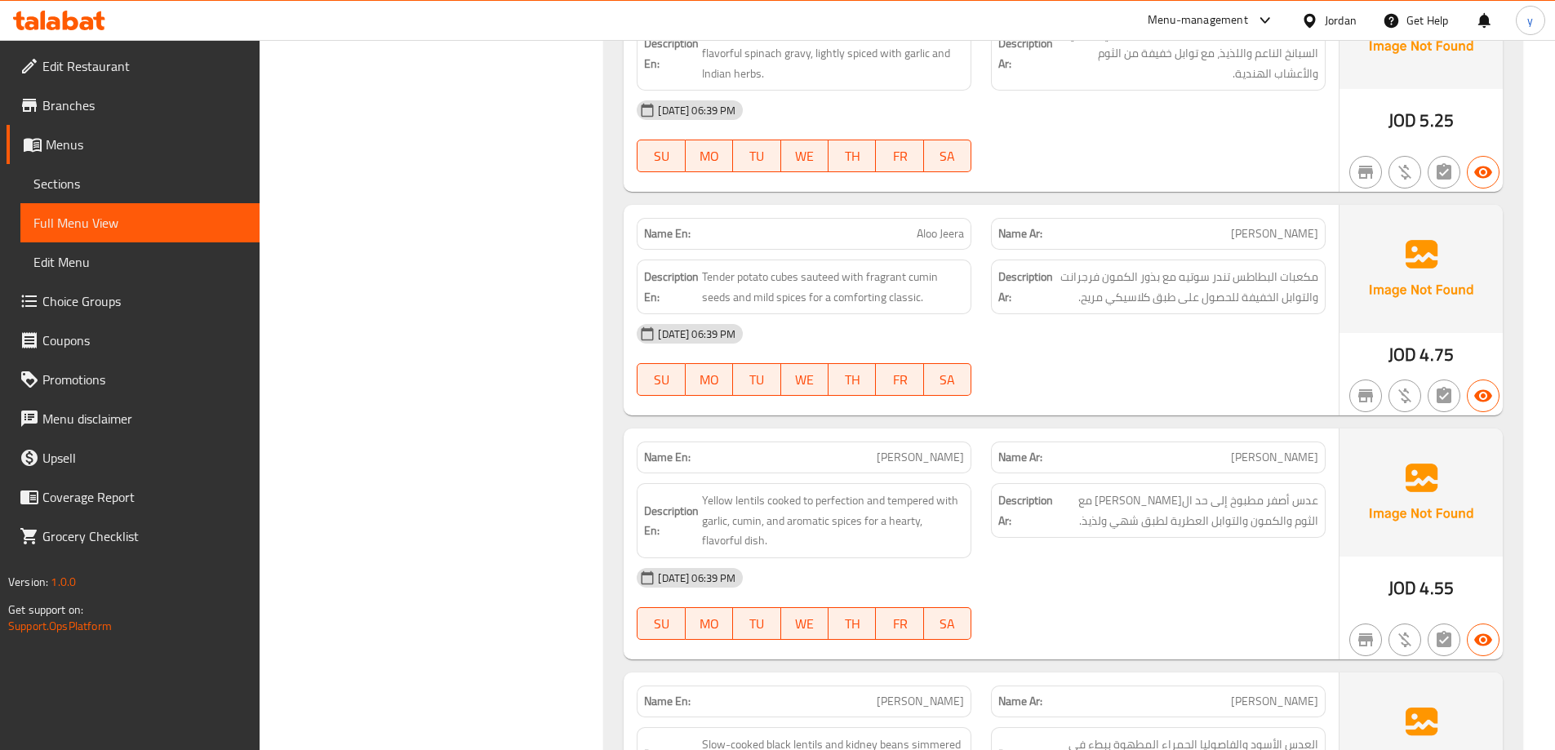
click at [1273, 555] on div "Description Ar: عدس أصفر مطبوخ إلى حد ال[PERSON_NAME] مع الثوم والكمون والتوابل…" at bounding box center [1158, 520] width 354 height 95
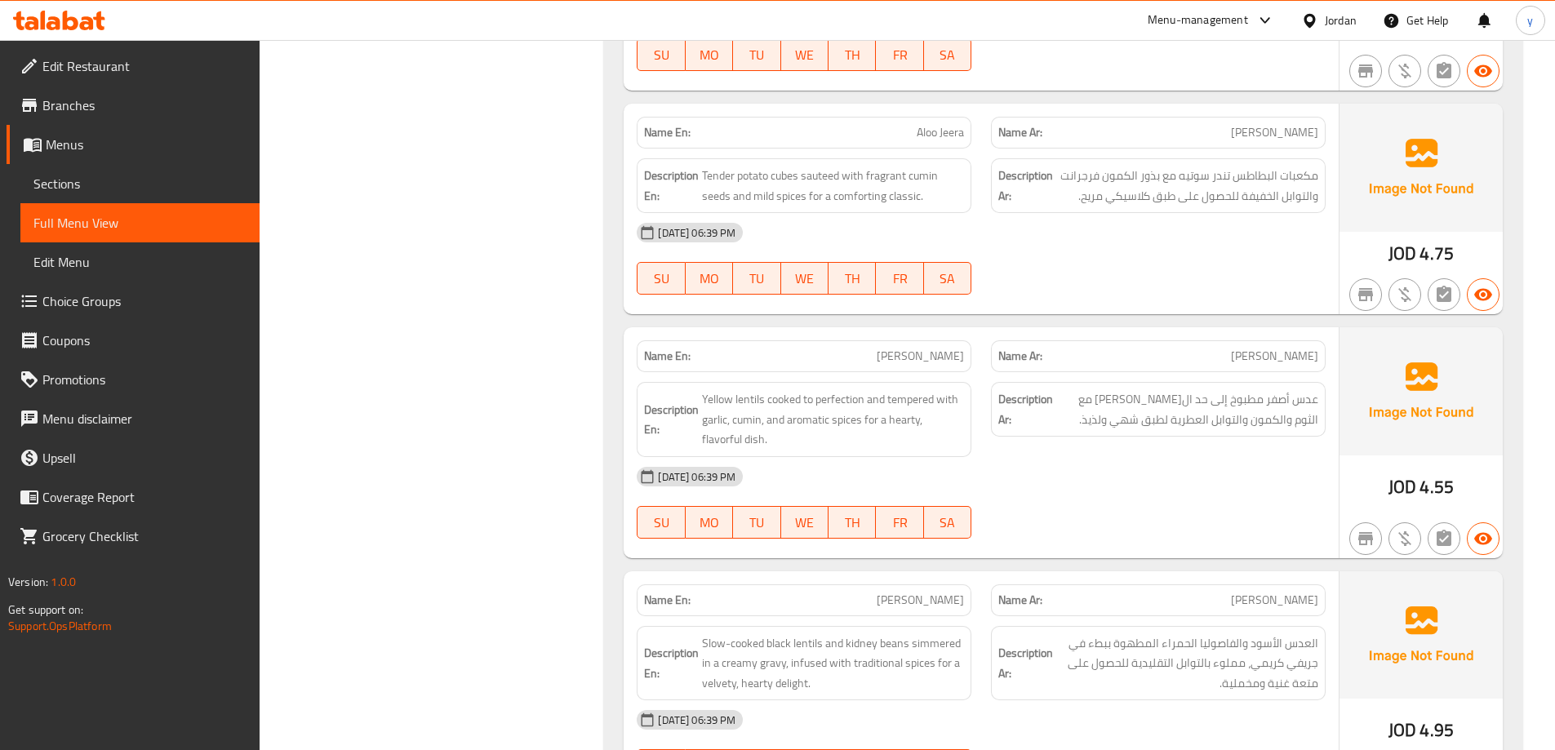
scroll to position [4488, 0]
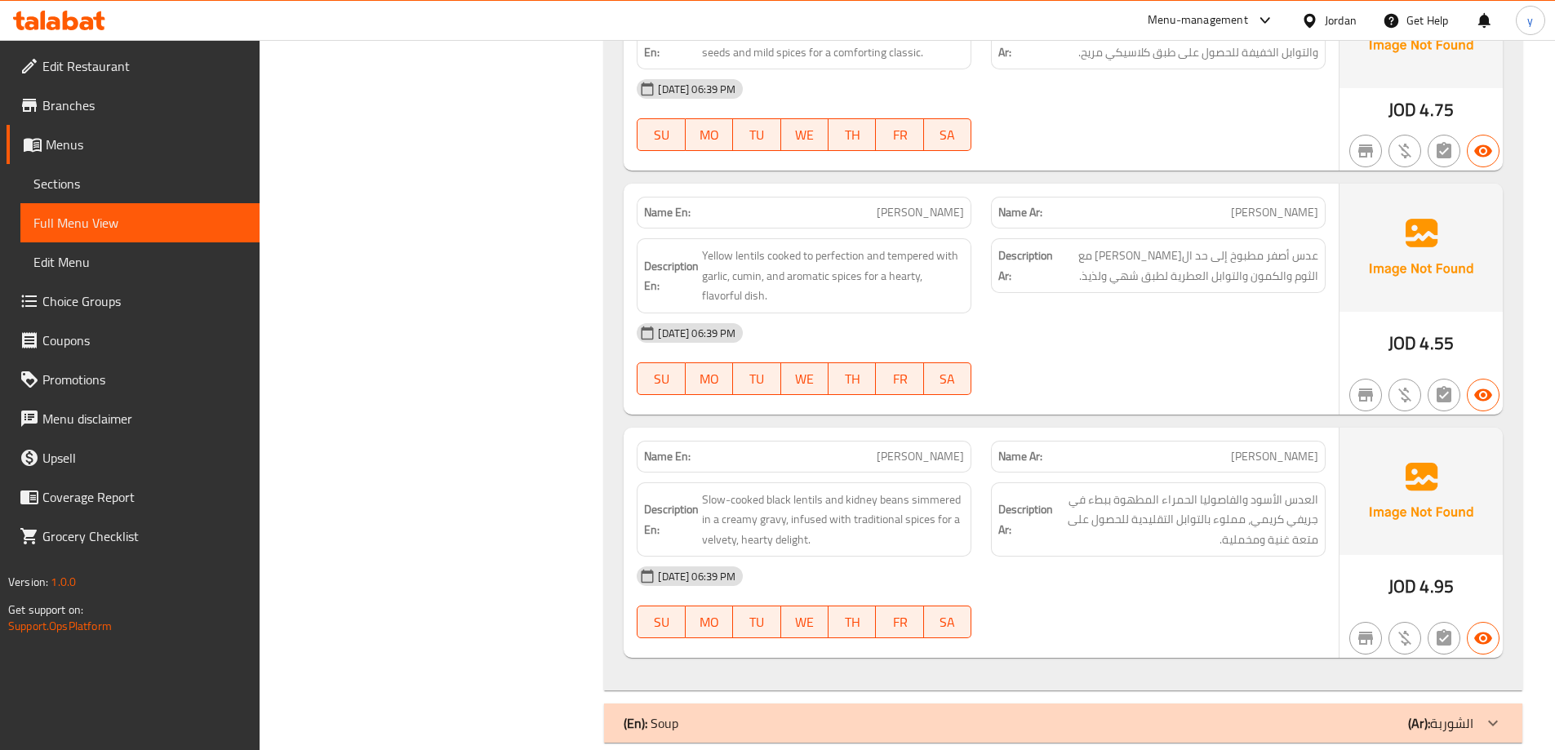
click at [1253, 590] on div "[DATE] 06:39 PM" at bounding box center [981, 576] width 708 height 39
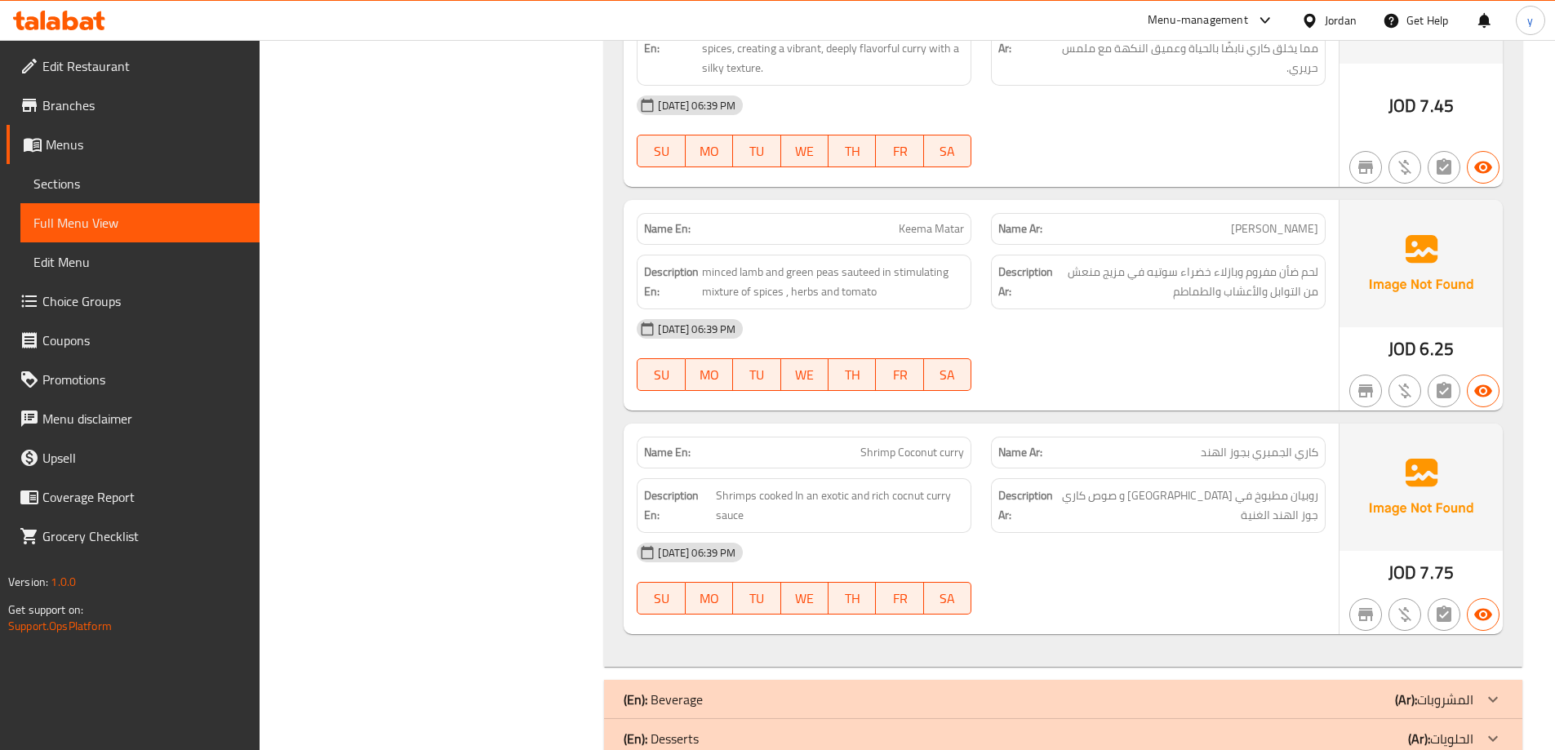
scroll to position [10565, 0]
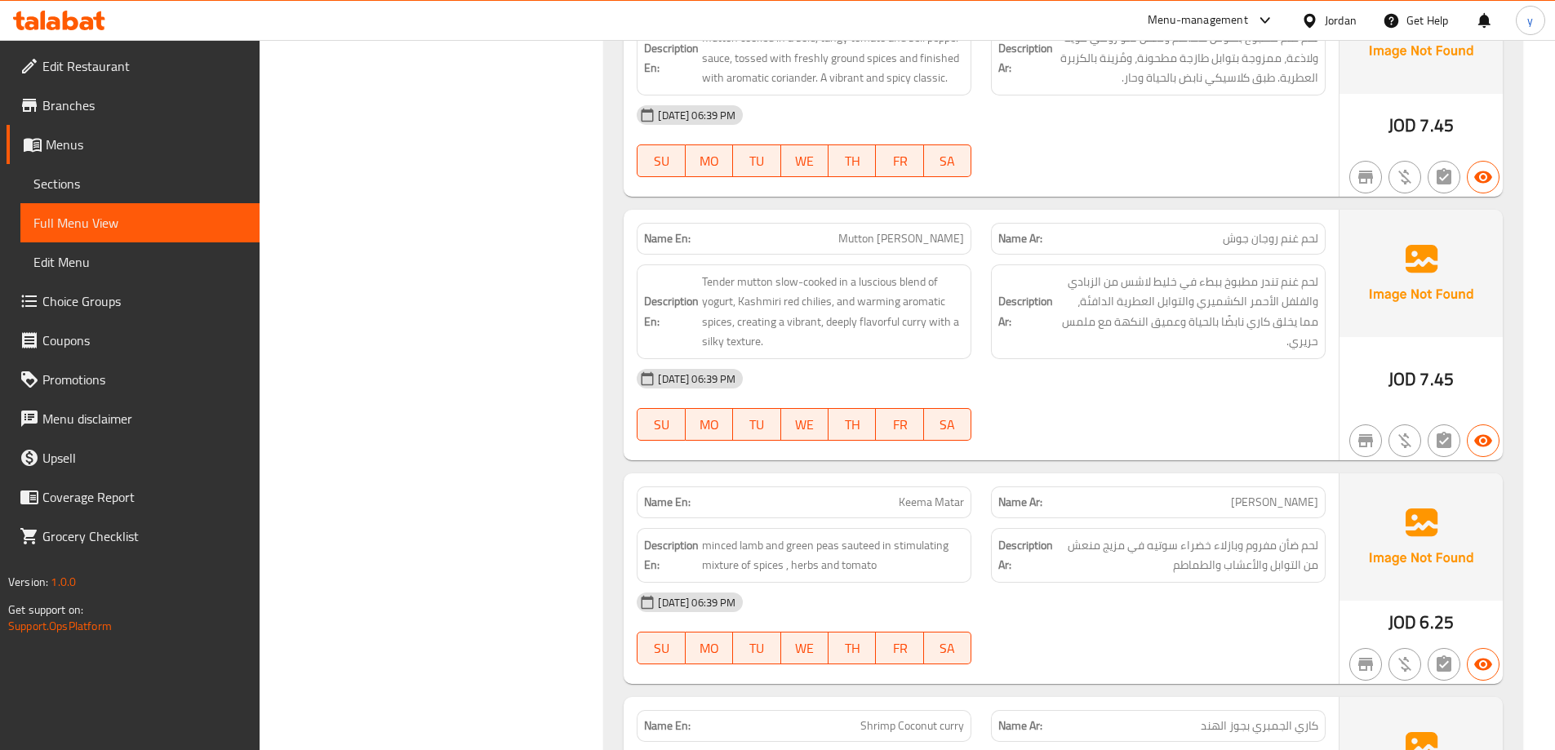
scroll to position [10137, 0]
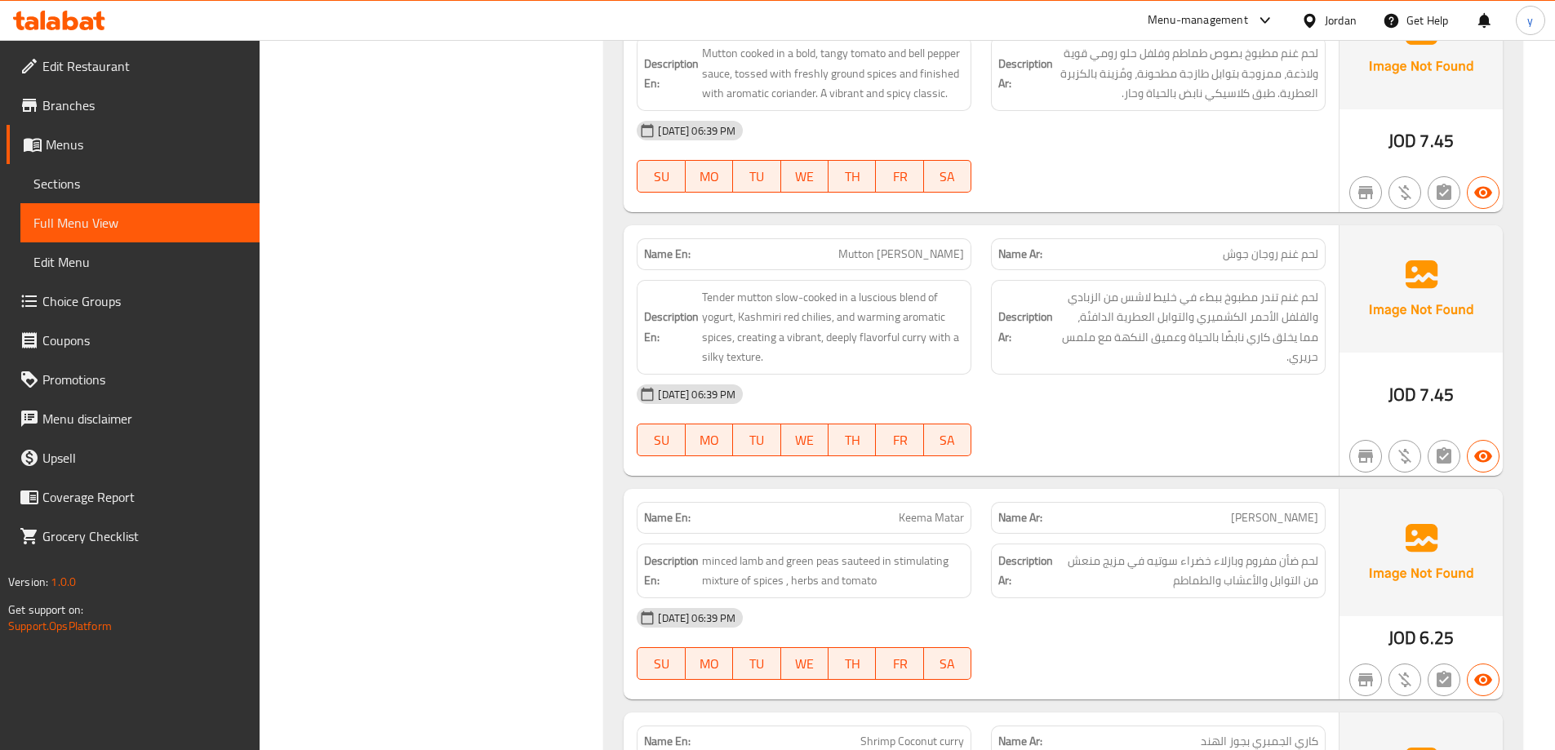
click at [73, 183] on span "Sections" at bounding box center [139, 184] width 213 height 20
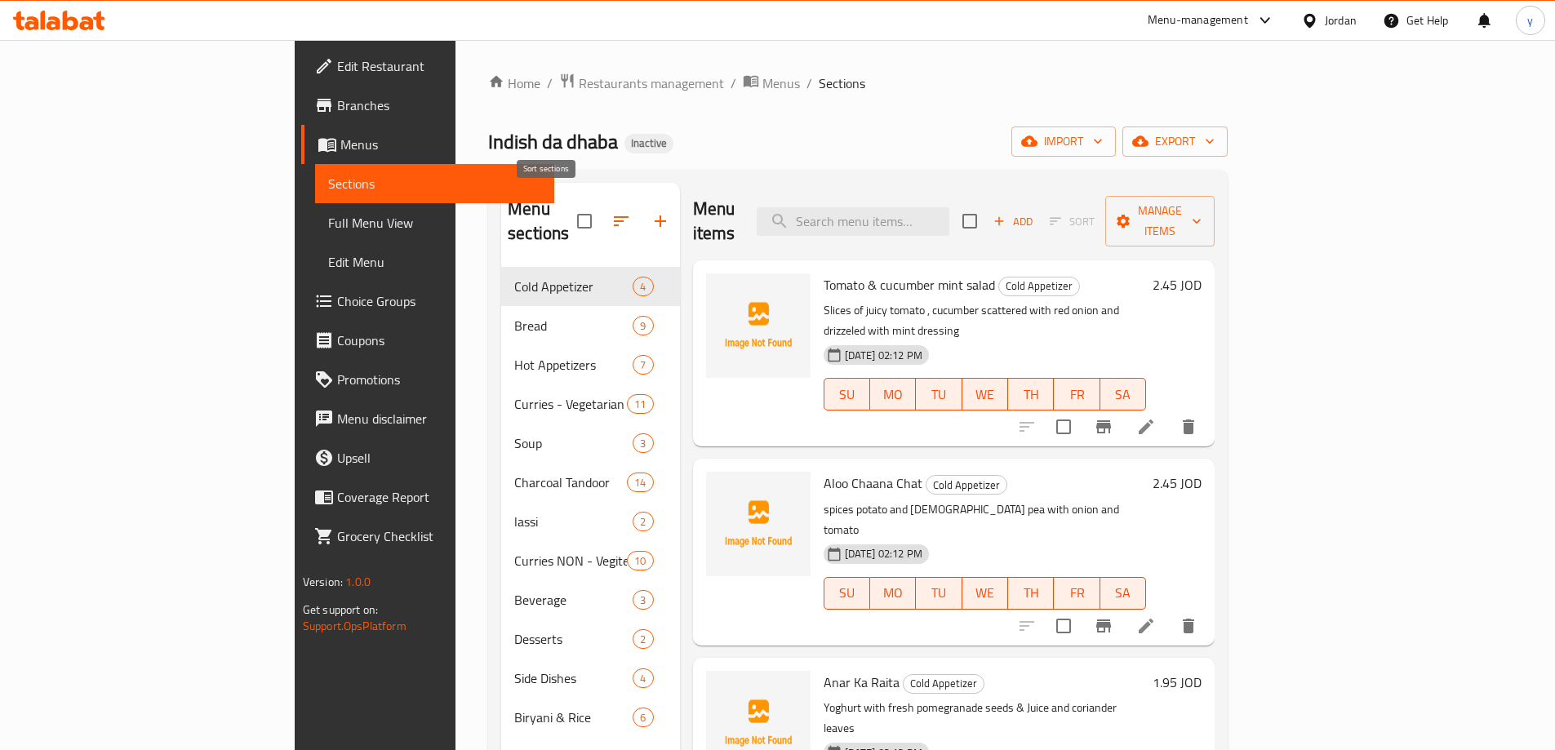
click at [601, 206] on button "button" at bounding box center [620, 221] width 39 height 39
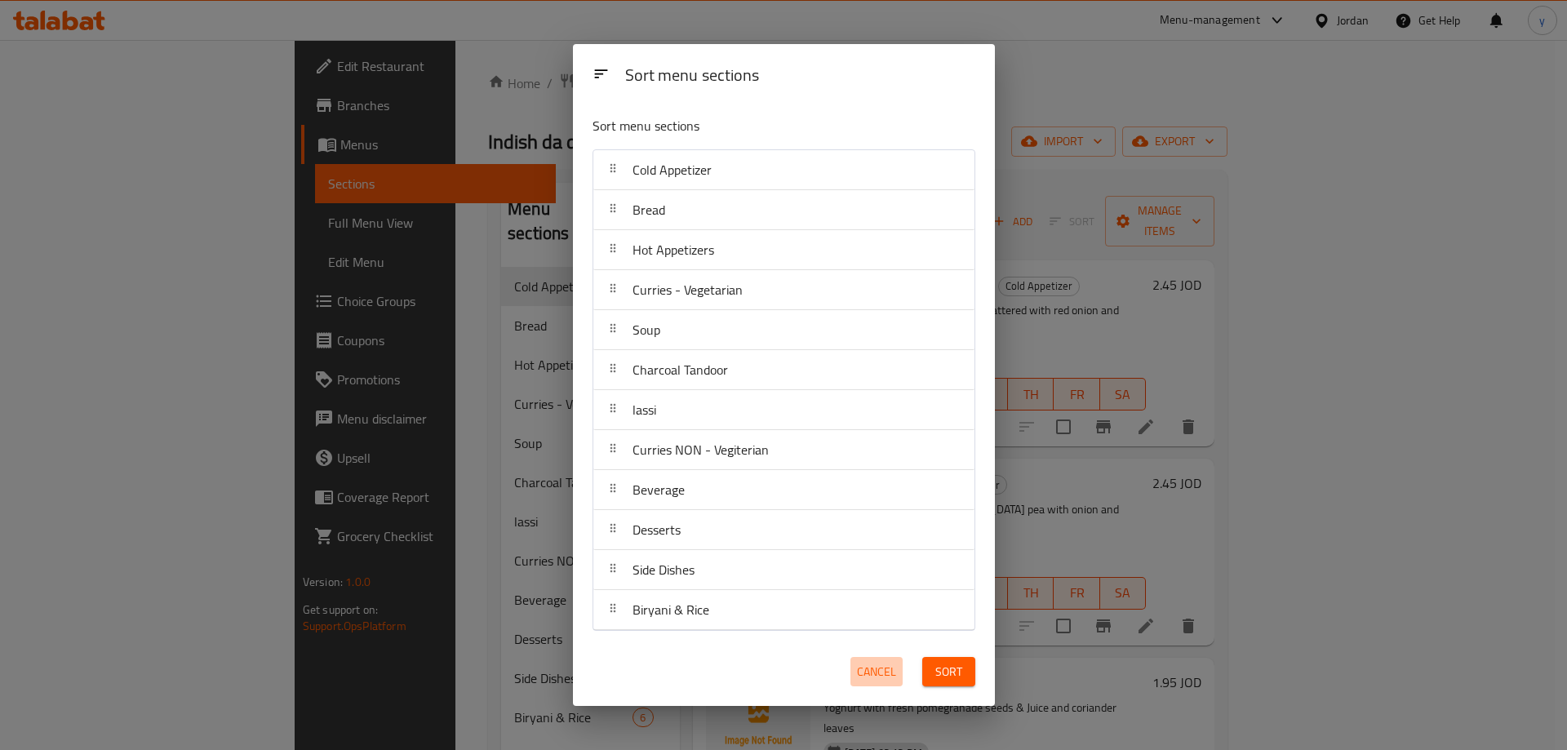
click at [881, 679] on span "Cancel" at bounding box center [876, 672] width 39 height 20
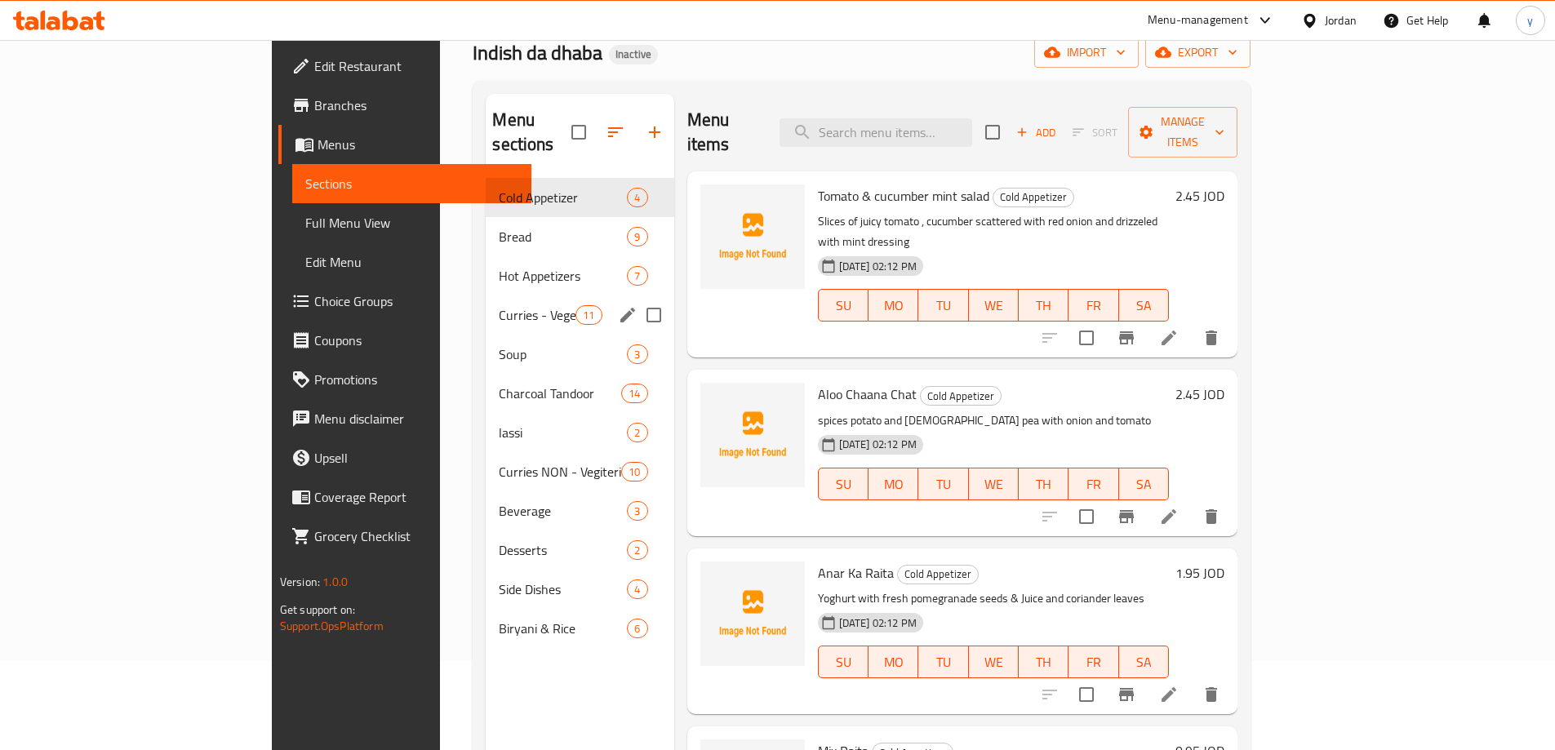
scroll to position [229, 0]
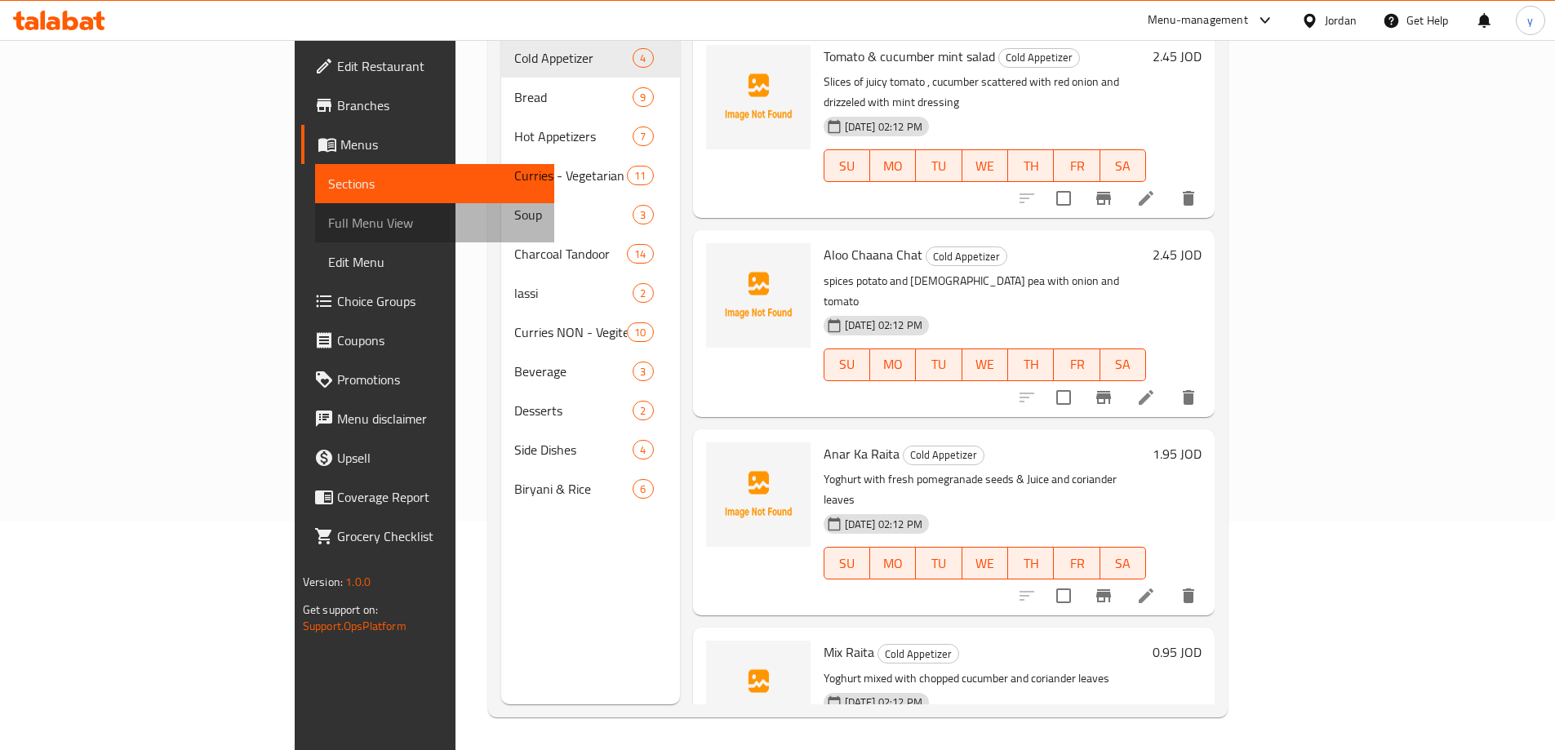
click at [315, 236] on link "Full Menu View" at bounding box center [434, 222] width 239 height 39
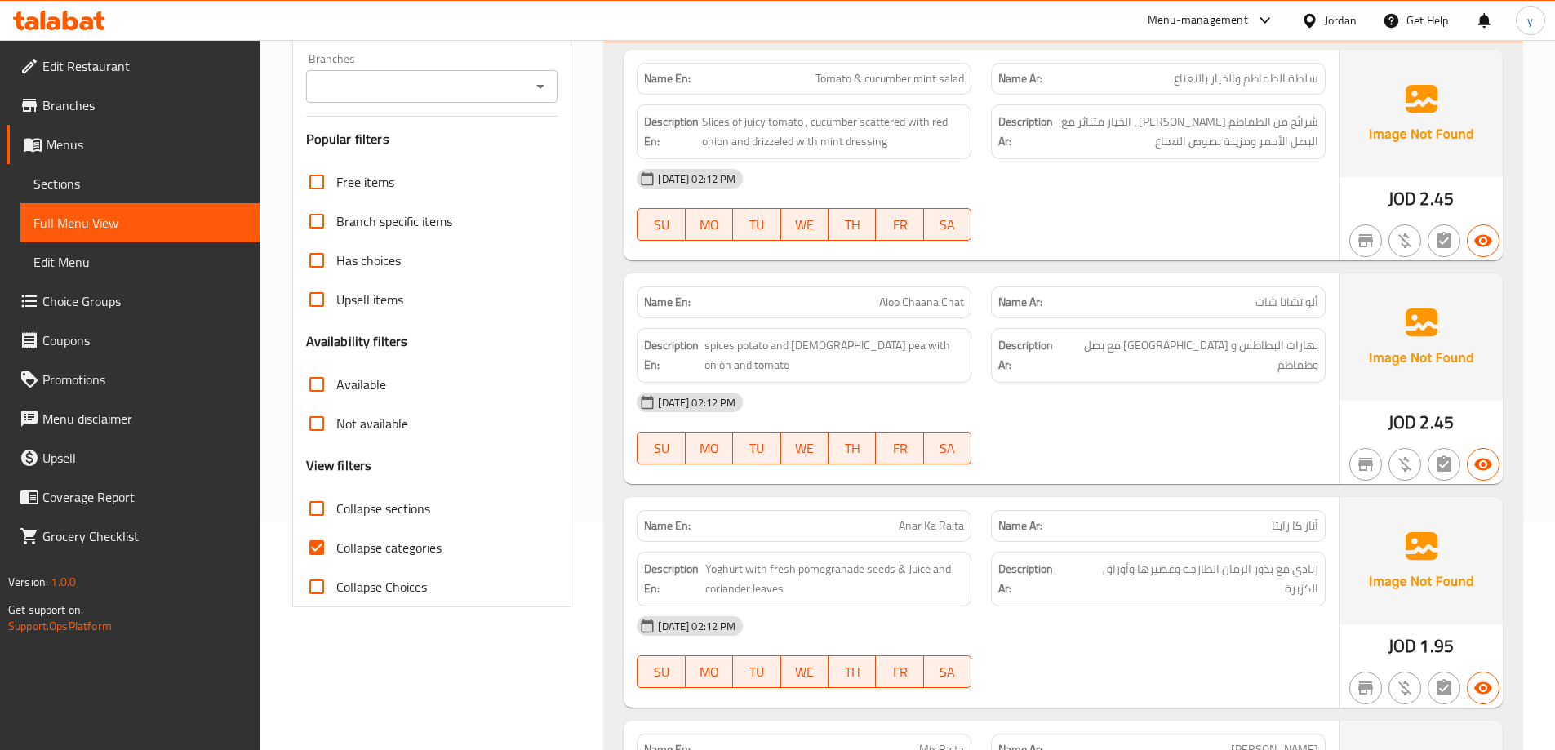
click at [316, 546] on input "Collapse categories" at bounding box center [316, 547] width 39 height 39
checkbox input "false"
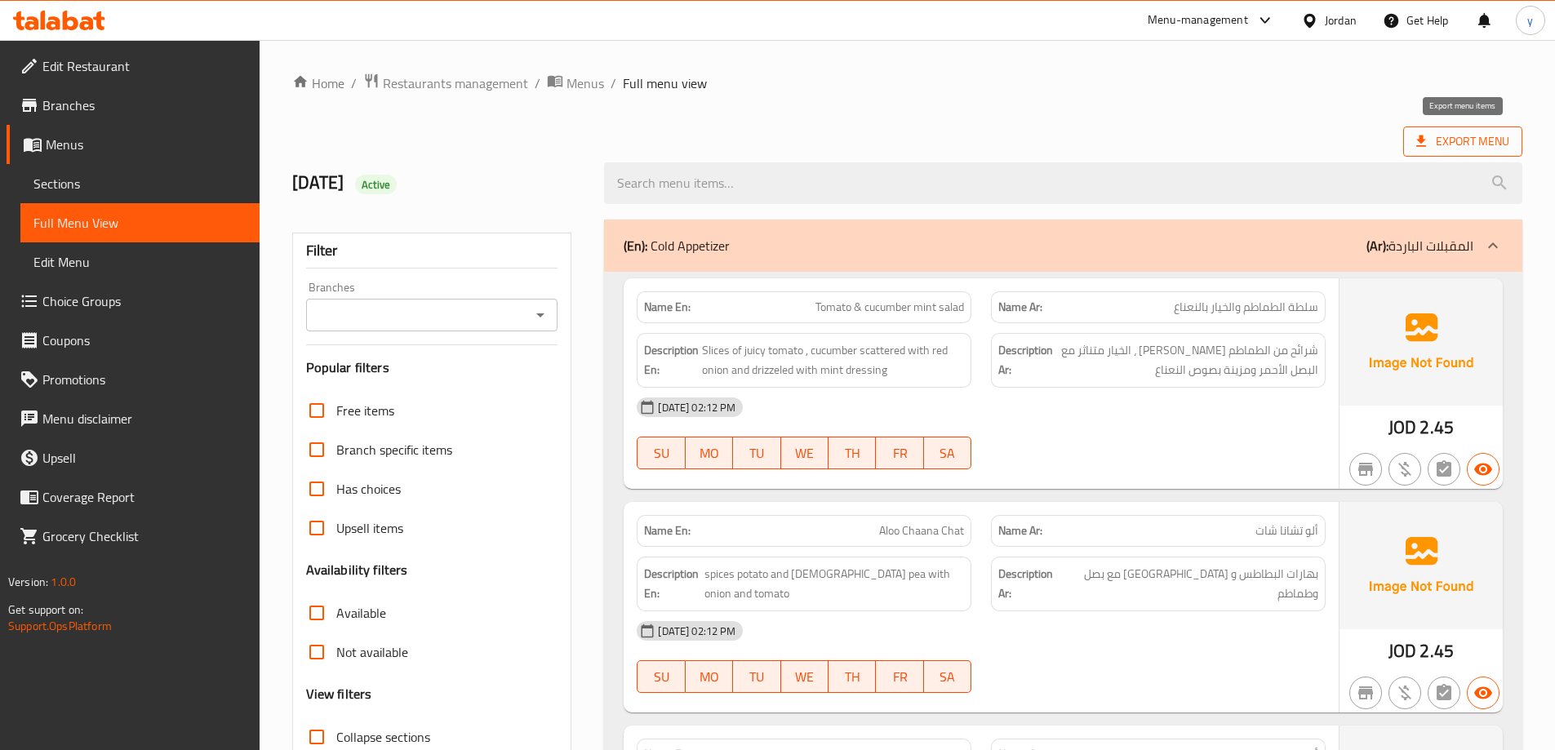
click at [1481, 143] on span "Export Menu" at bounding box center [1462, 141] width 93 height 20
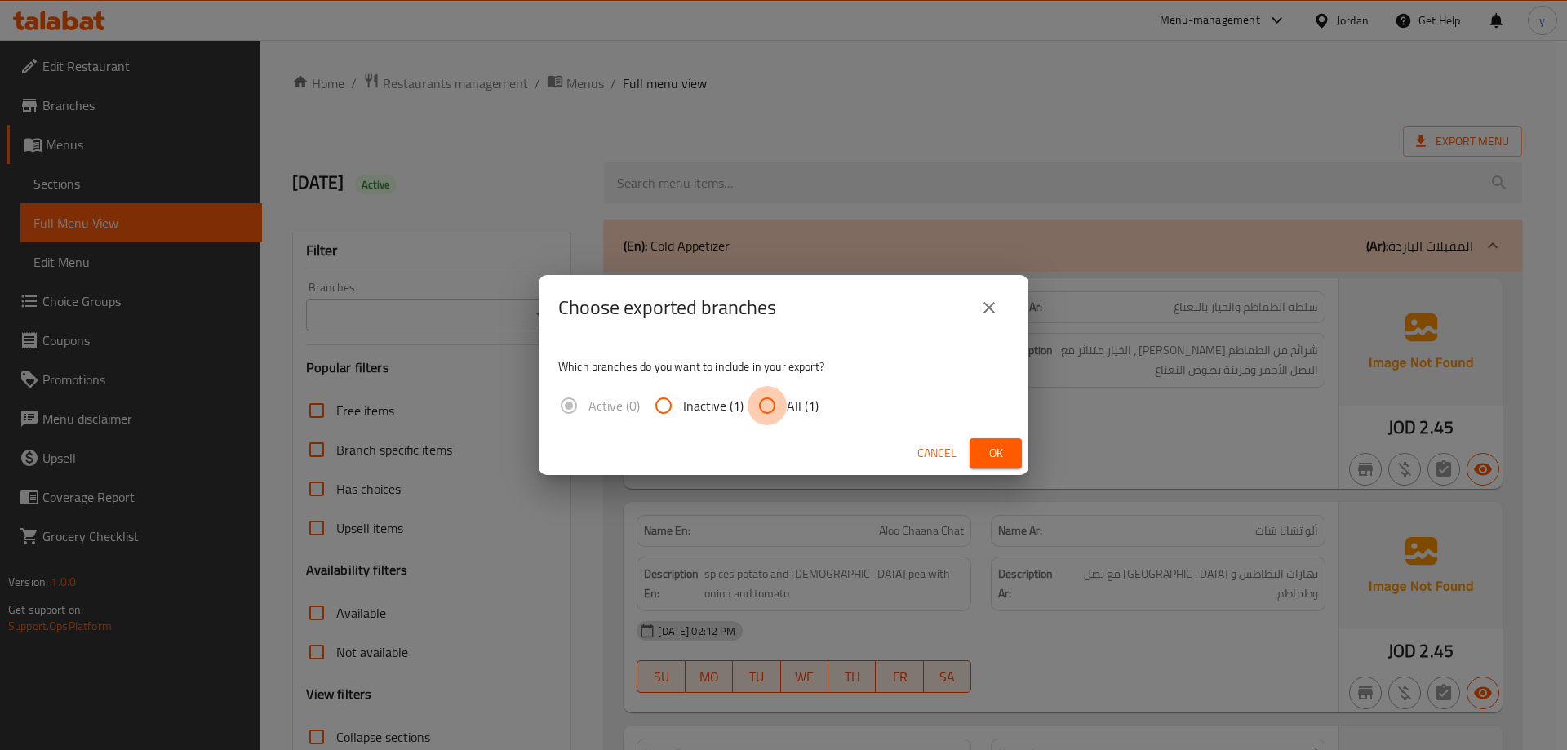
click at [764, 407] on input "All (1)" at bounding box center [767, 405] width 39 height 39
radio input "true"
click at [986, 449] on span "Ok" at bounding box center [996, 453] width 26 height 20
